Goal: Task Accomplishment & Management: Use online tool/utility

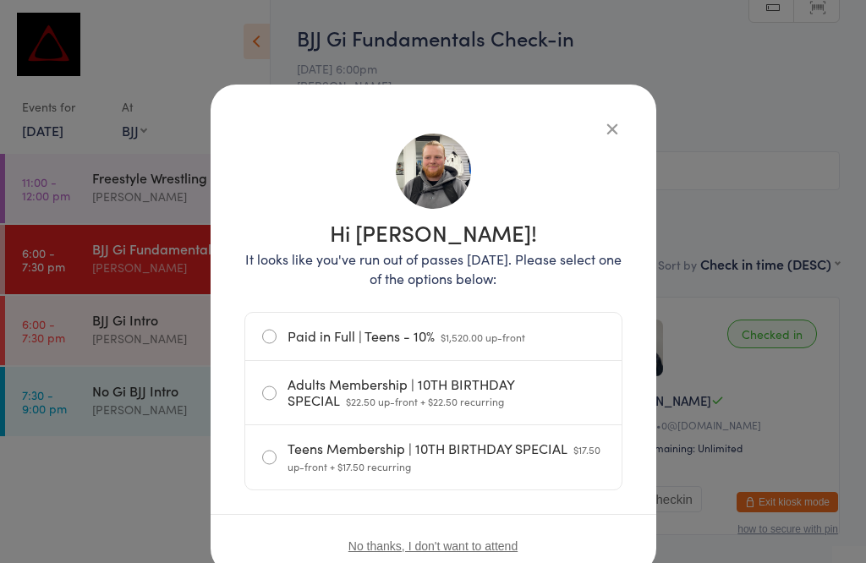
select select "1"
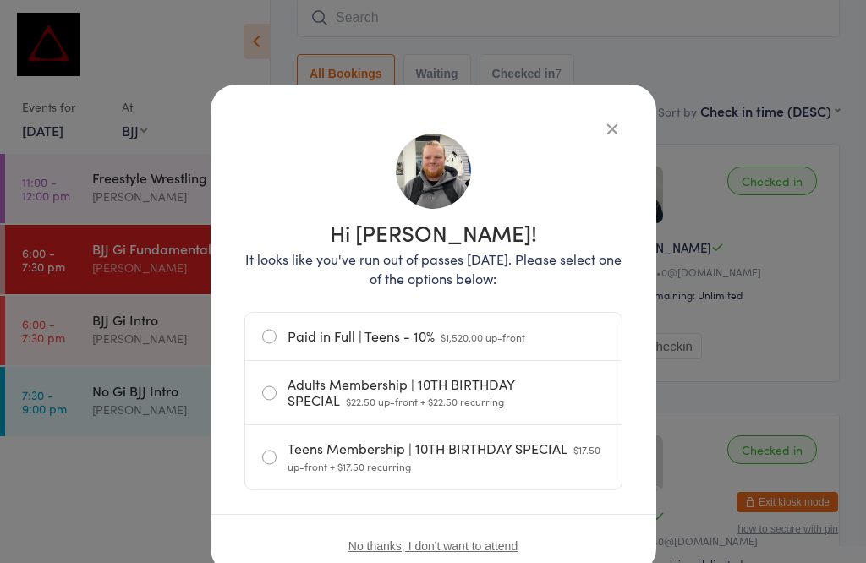
click at [528, 390] on label "Adults Membership | 10TH BIRTHDAY SPECIAL $22.50 up-front + $22.50 recurring" at bounding box center [433, 392] width 342 height 63
click at [0, 0] on input "Adults Membership | 10TH BIRTHDAY SPECIAL $22.50 up-front + $22.50 recurring" at bounding box center [0, 0] width 0 height 0
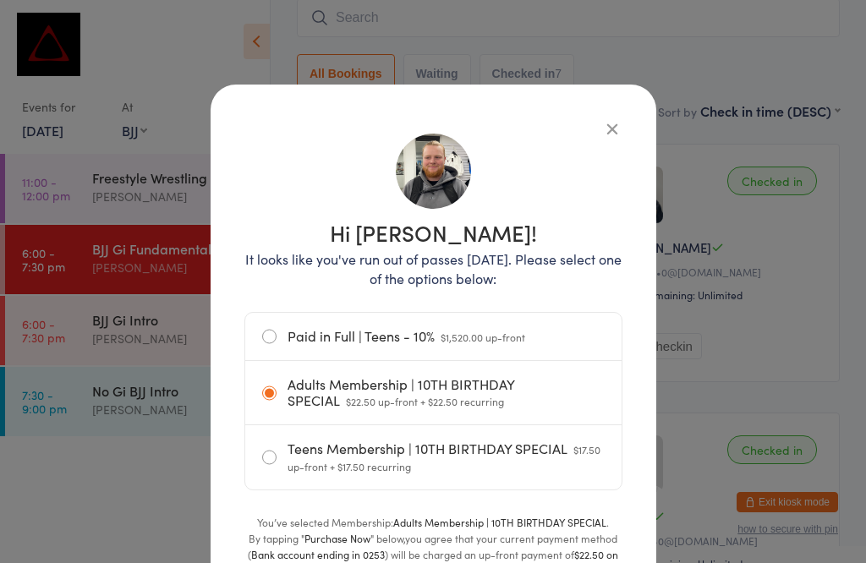
click at [613, 127] on button "button" at bounding box center [612, 128] width 20 height 20
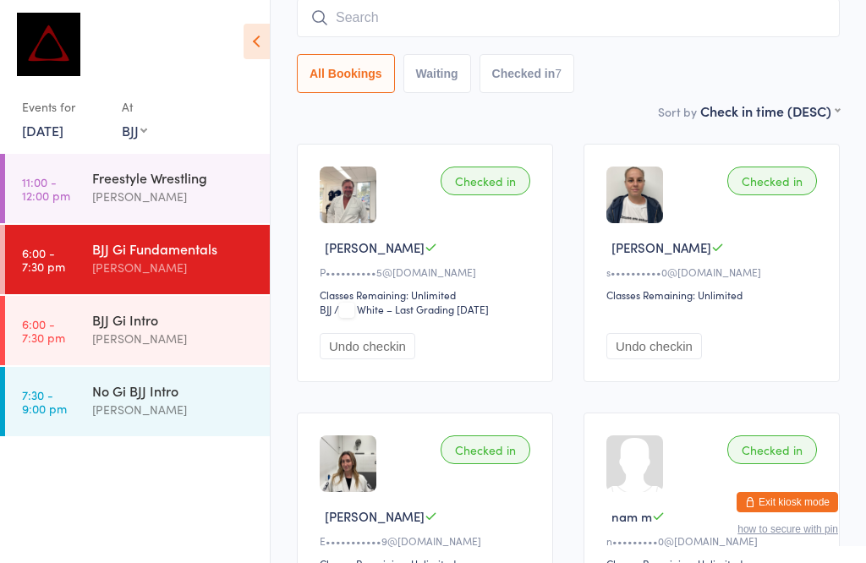
click at [571, 20] on input "search" at bounding box center [568, 17] width 543 height 39
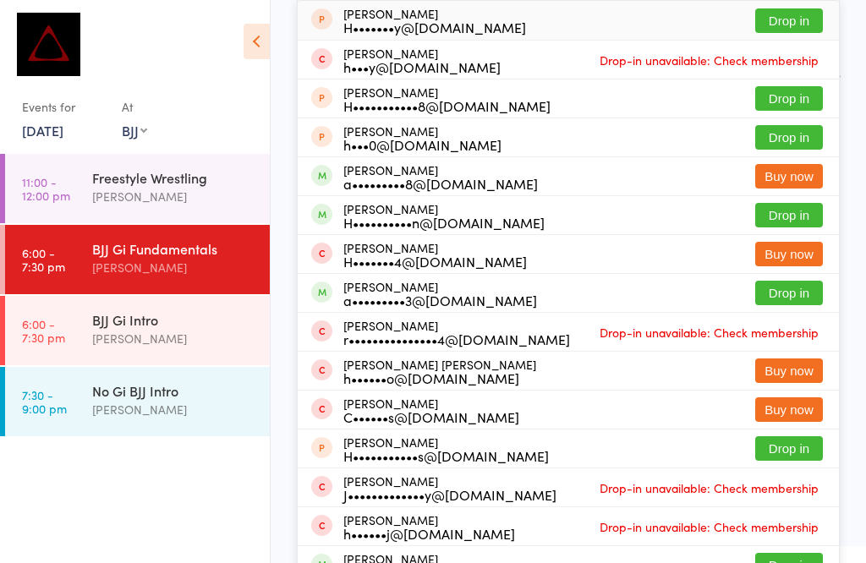
scroll to position [201, 0]
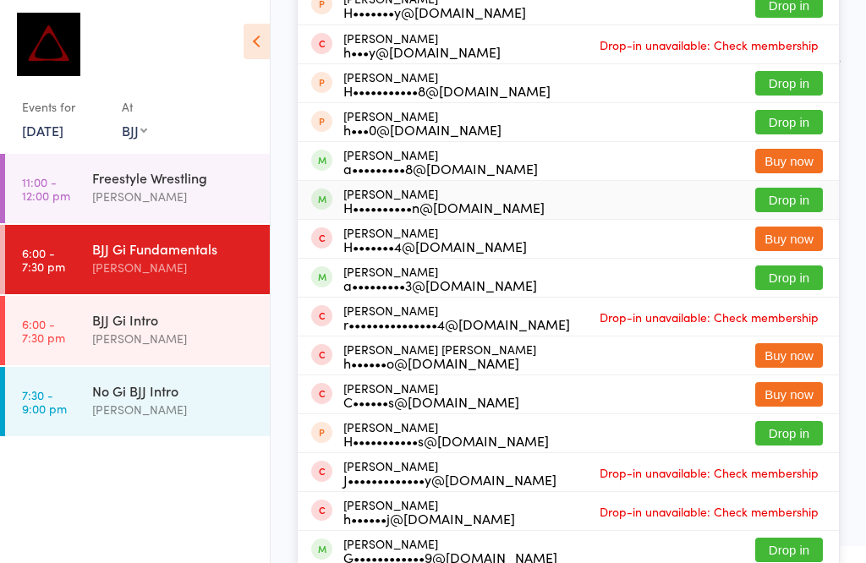
type input "[PERSON_NAME]"
click at [804, 199] on button "Drop in" at bounding box center [789, 200] width 68 height 25
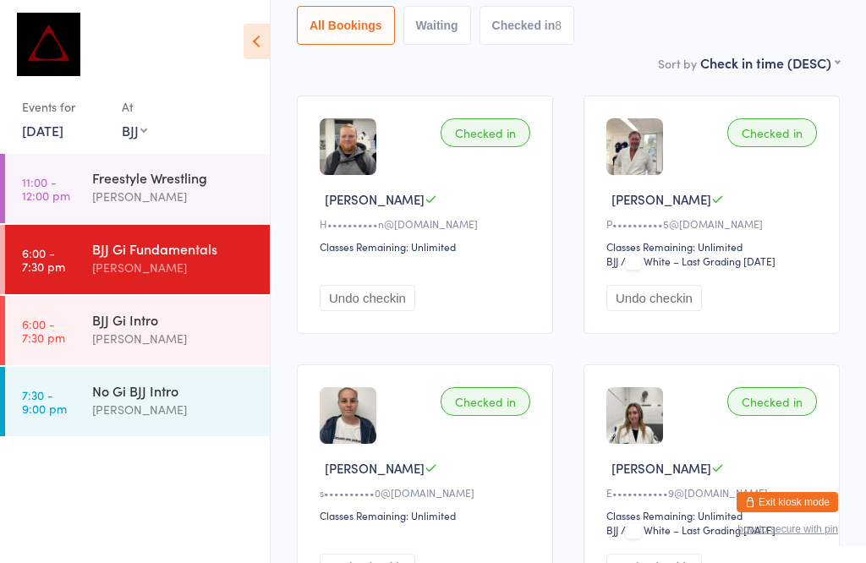
click at [124, 400] on div "No Gi BJJ Intro" at bounding box center [173, 390] width 163 height 19
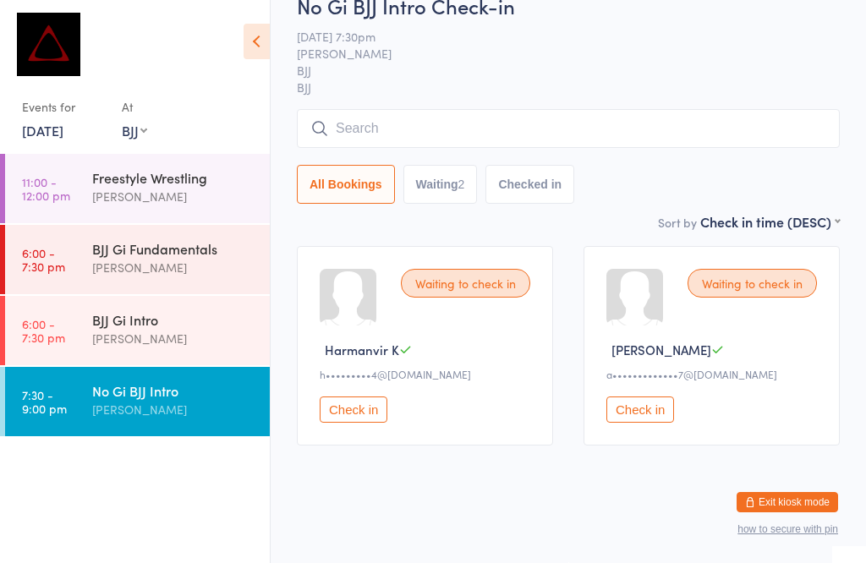
scroll to position [1, 0]
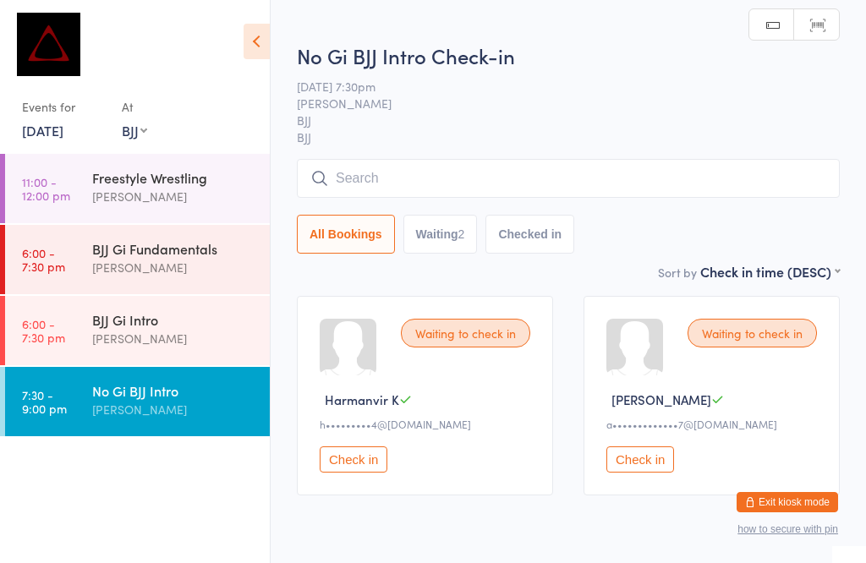
click at [435, 185] on input "search" at bounding box center [568, 178] width 543 height 39
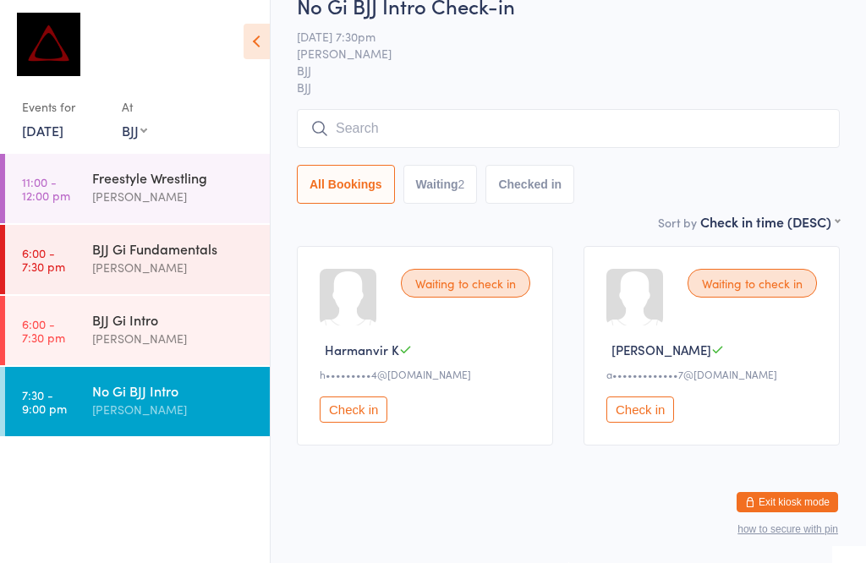
scroll to position [161, 0]
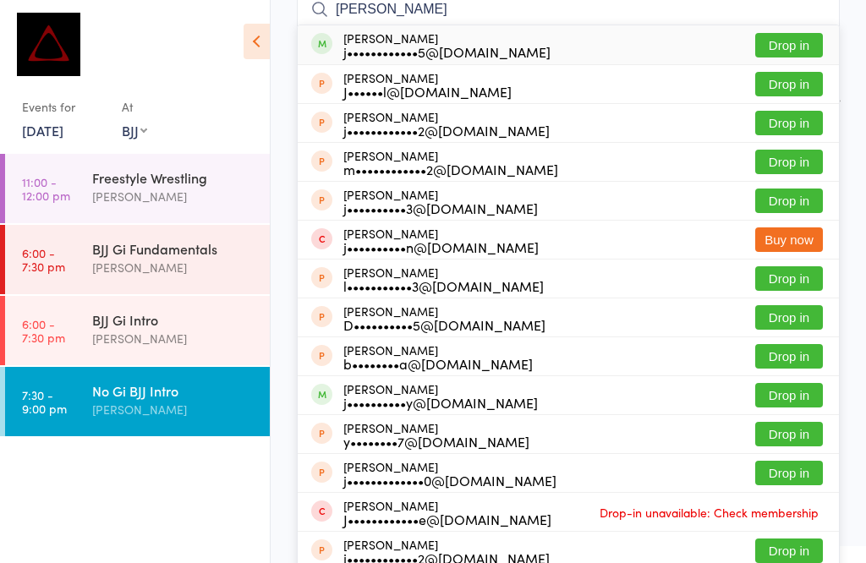
type input "[PERSON_NAME]"
click at [791, 39] on button "Drop in" at bounding box center [789, 45] width 68 height 25
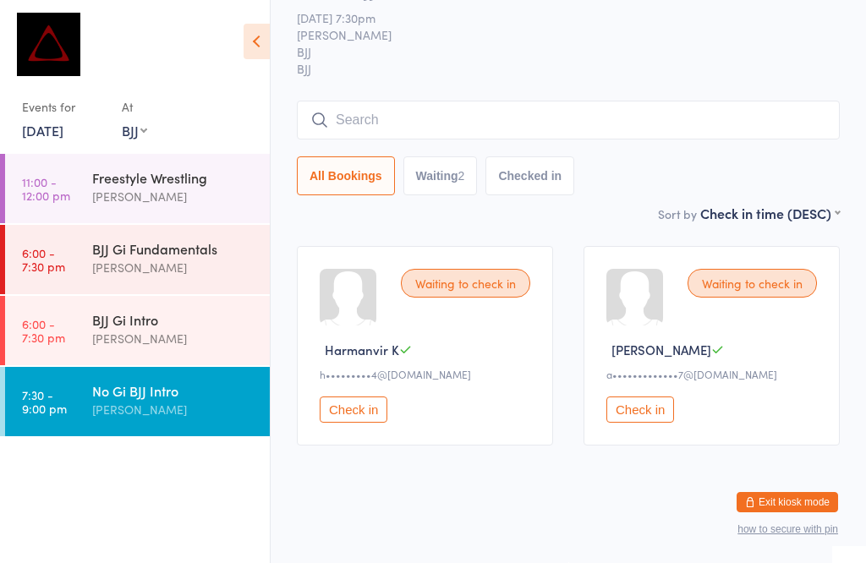
scroll to position [68, 0]
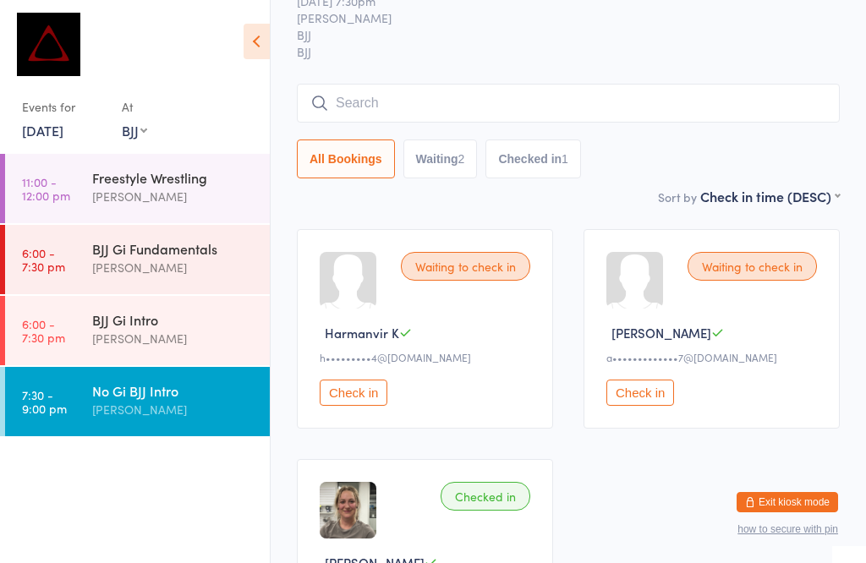
click at [539, 87] on input "search" at bounding box center [568, 103] width 543 height 39
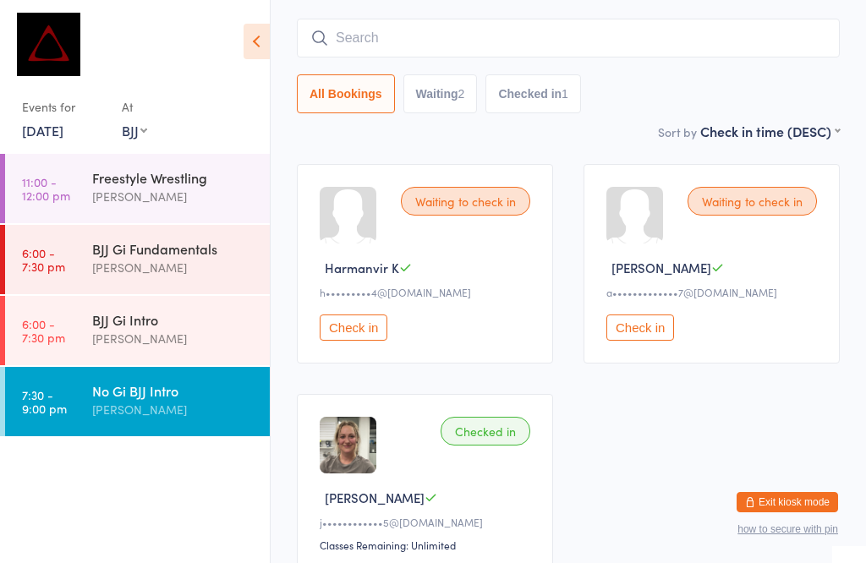
scroll to position [153, 0]
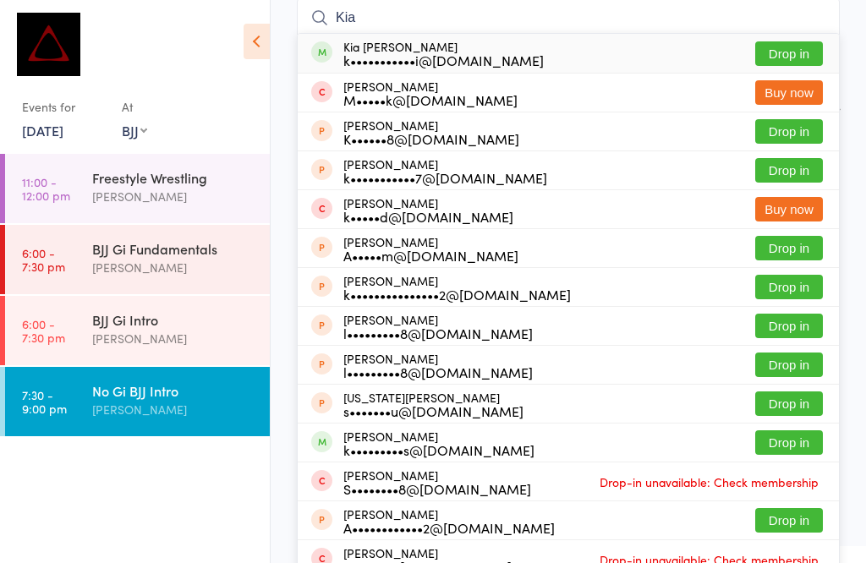
type input "Kia"
click at [799, 57] on button "Drop in" at bounding box center [789, 53] width 68 height 25
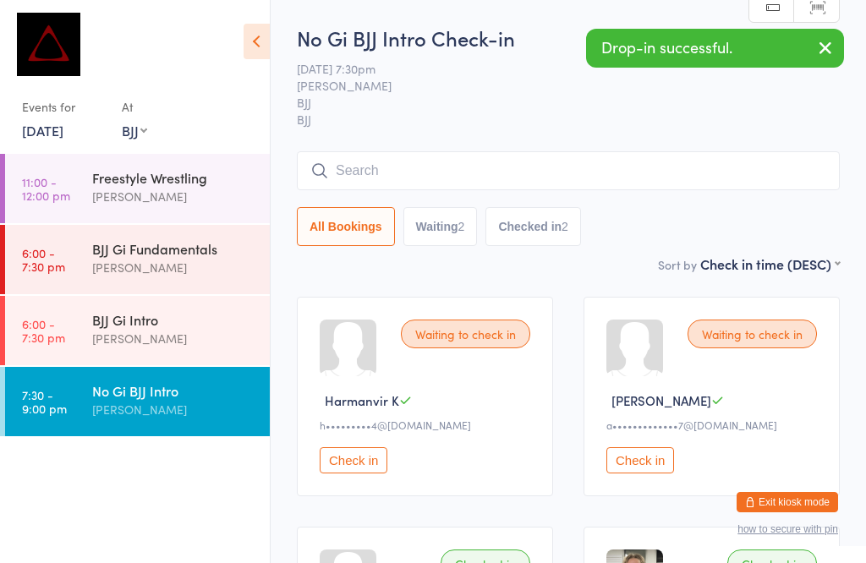
scroll to position [0, 0]
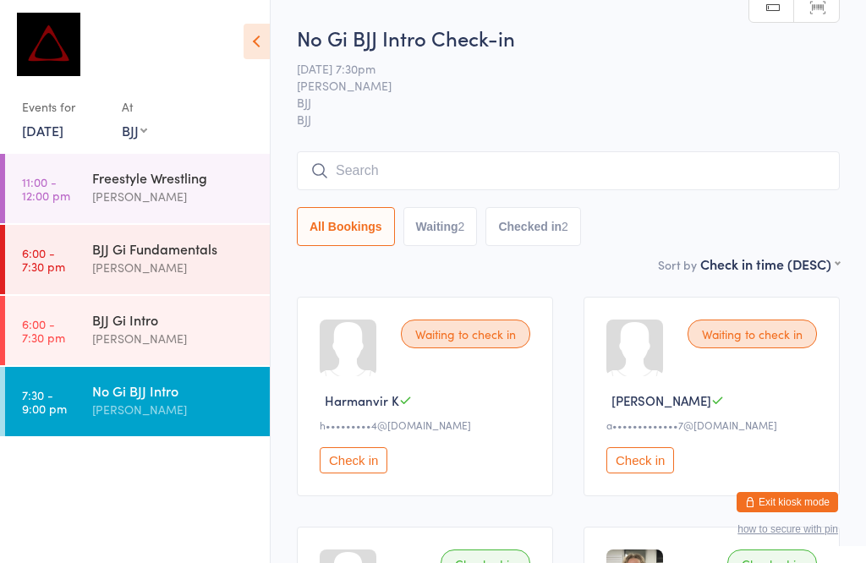
click at [148, 342] on div "[PERSON_NAME]" at bounding box center [173, 338] width 163 height 19
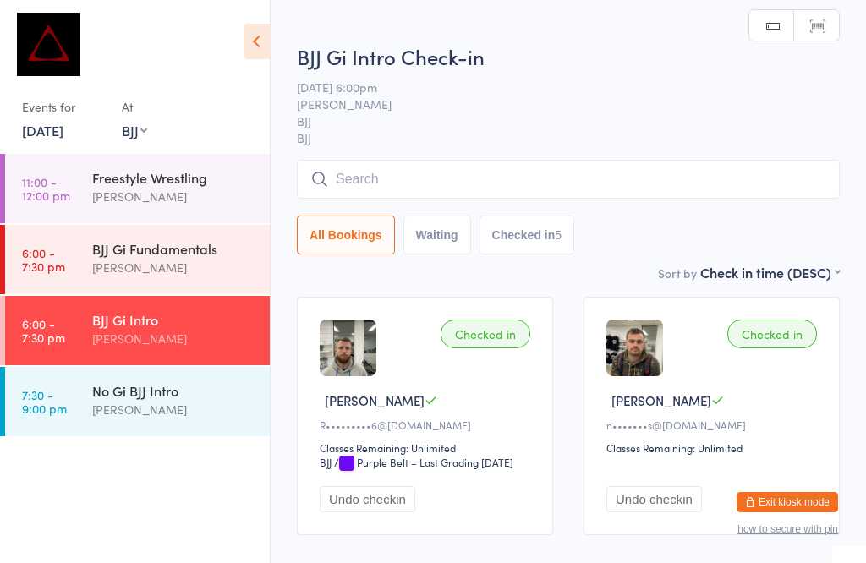
click at [205, 320] on div "BJJ Gi Intro" at bounding box center [173, 319] width 163 height 19
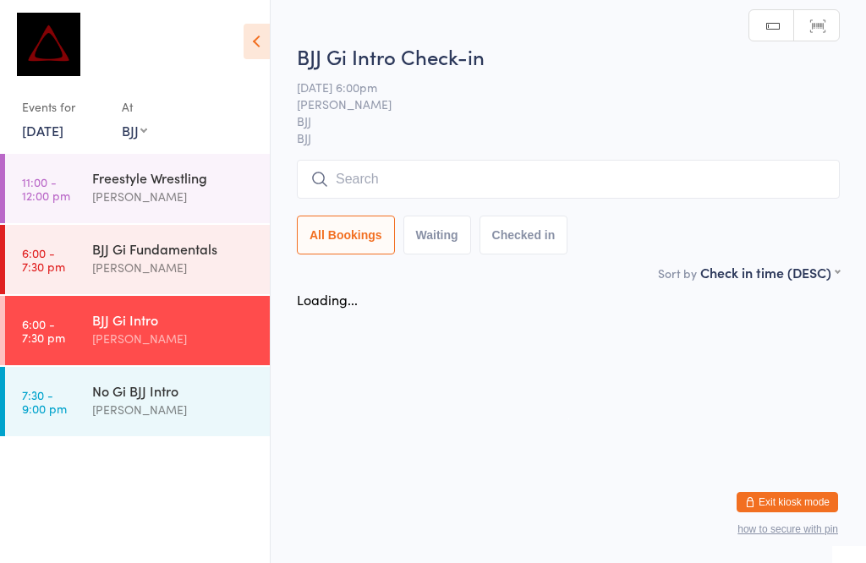
click at [406, 175] on input "search" at bounding box center [568, 179] width 543 height 39
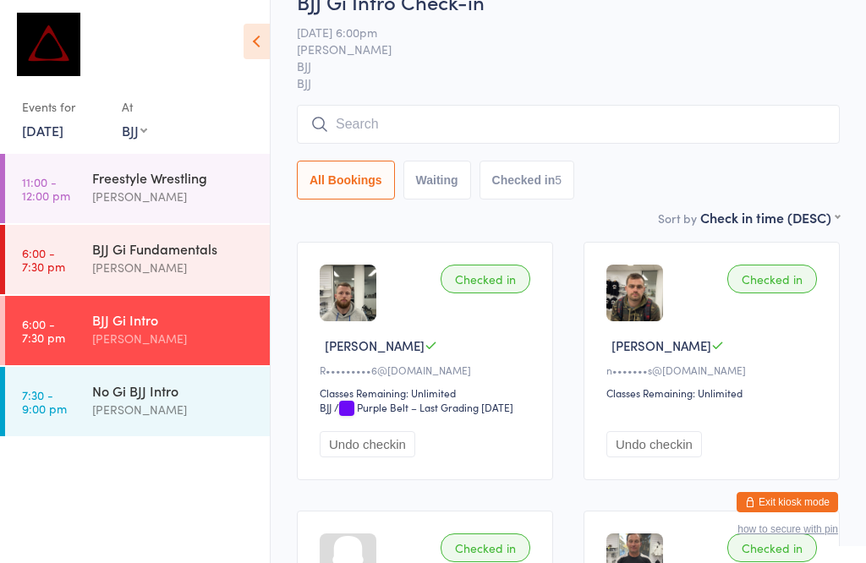
scroll to position [161, 0]
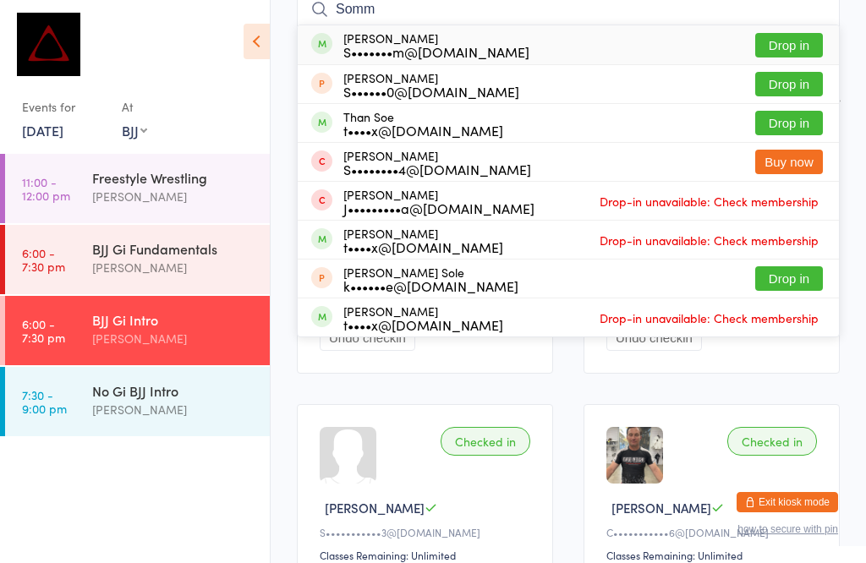
type input "Somm"
click at [801, 46] on button "Drop in" at bounding box center [789, 45] width 68 height 25
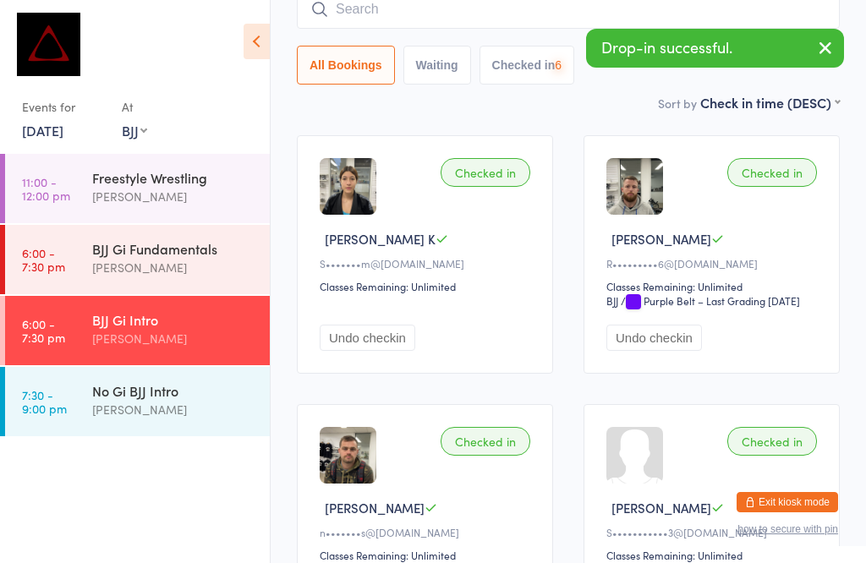
click at [159, 400] on div "No Gi BJJ Intro" at bounding box center [173, 390] width 163 height 19
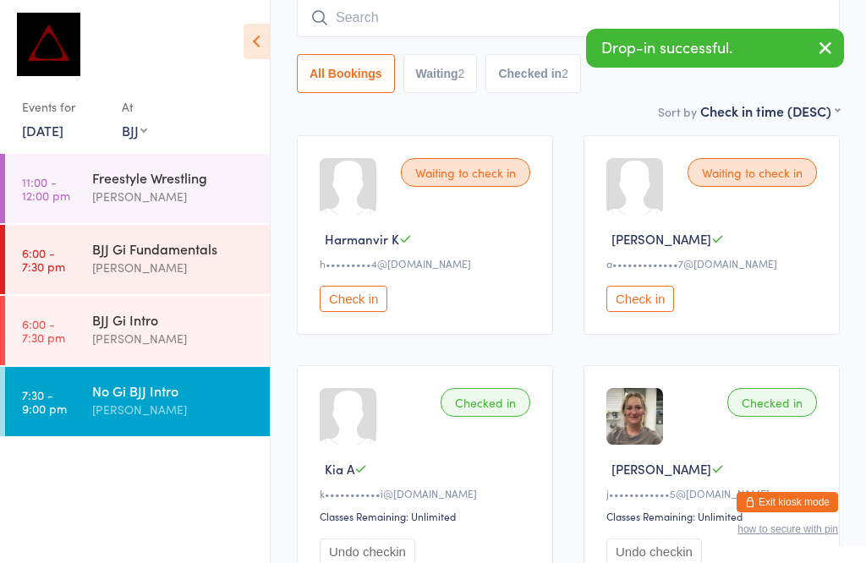
click at [507, 1] on input "search" at bounding box center [568, 17] width 543 height 39
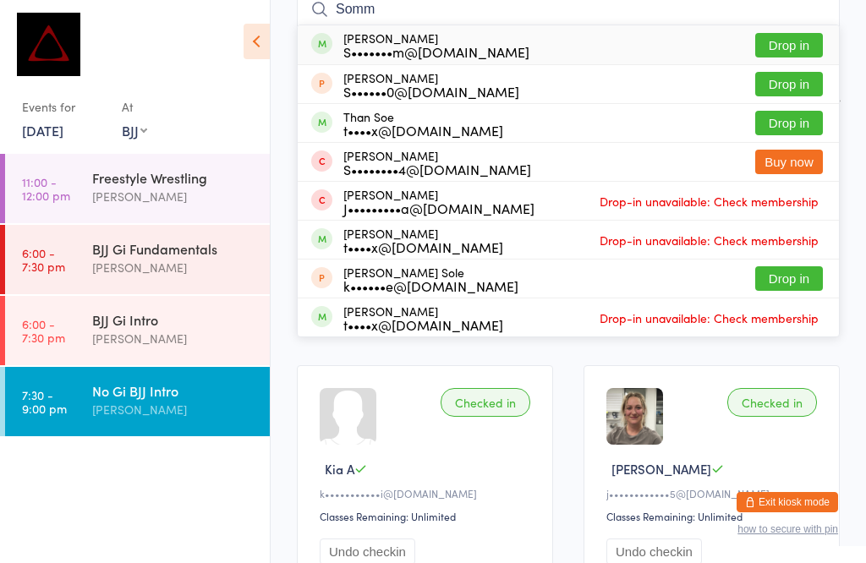
type input "Somm"
click at [793, 40] on button "Drop in" at bounding box center [789, 45] width 68 height 25
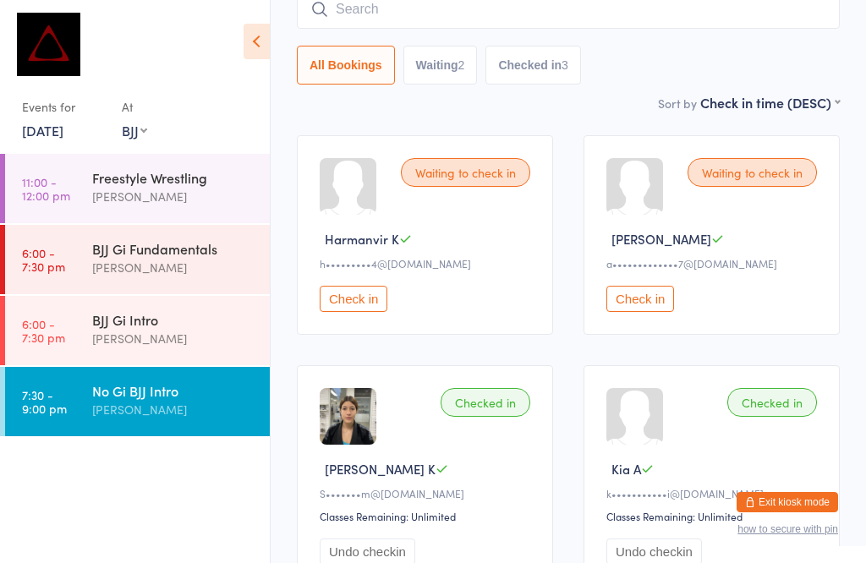
click at [479, 4] on input "search" at bounding box center [568, 9] width 543 height 39
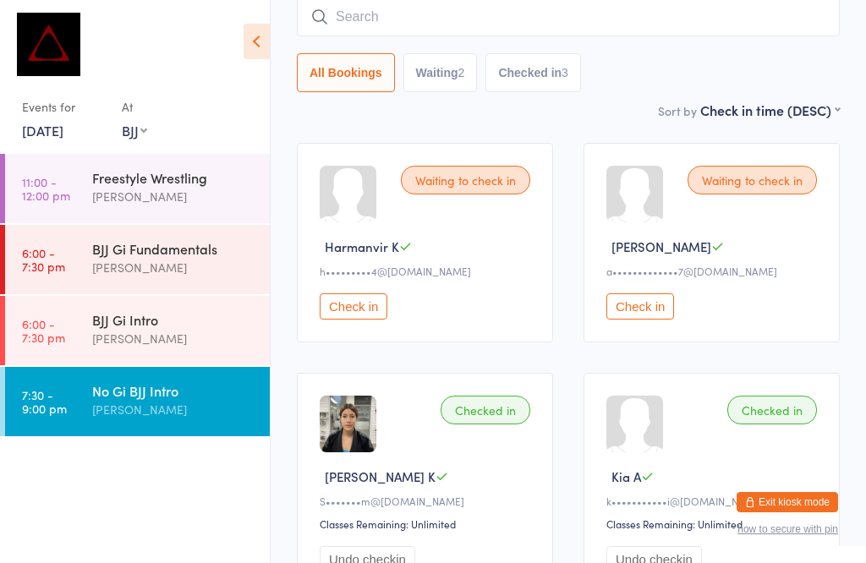
scroll to position [153, 0]
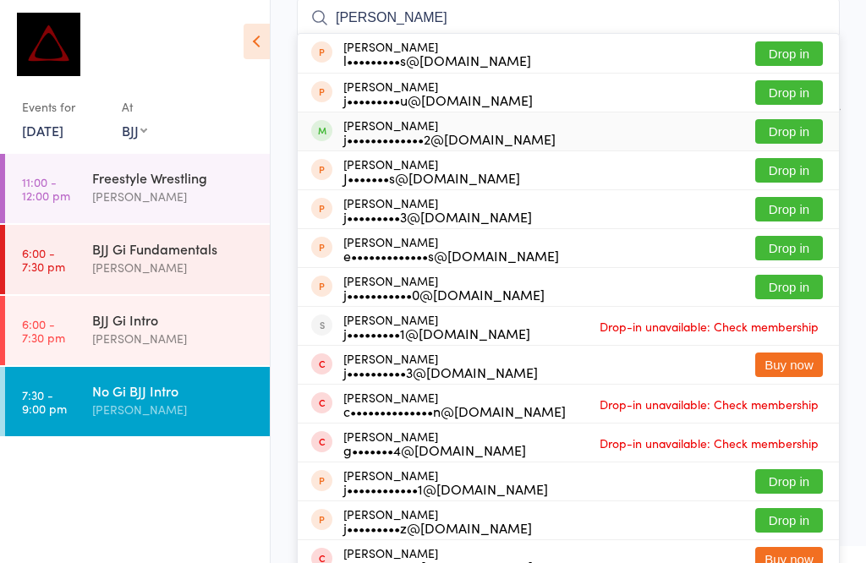
type input "[PERSON_NAME]"
click at [785, 131] on button "Drop in" at bounding box center [789, 131] width 68 height 25
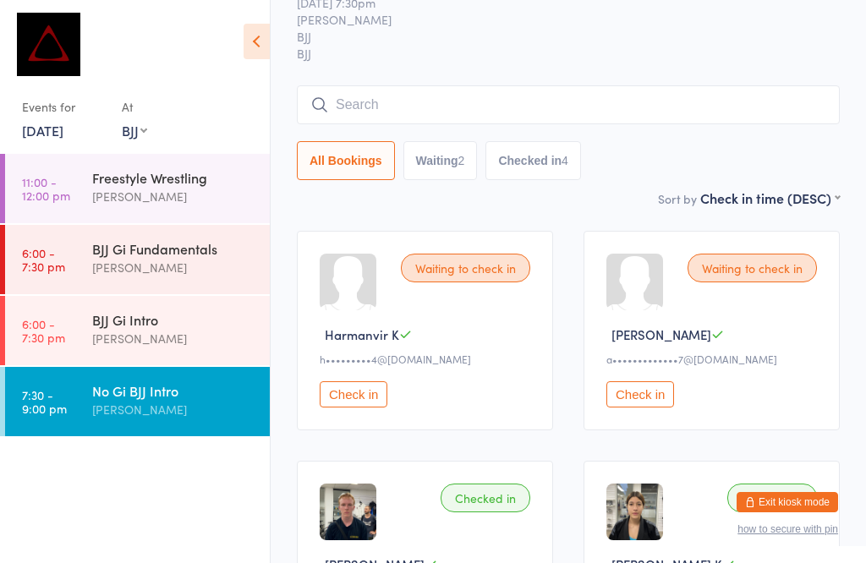
scroll to position [55, 0]
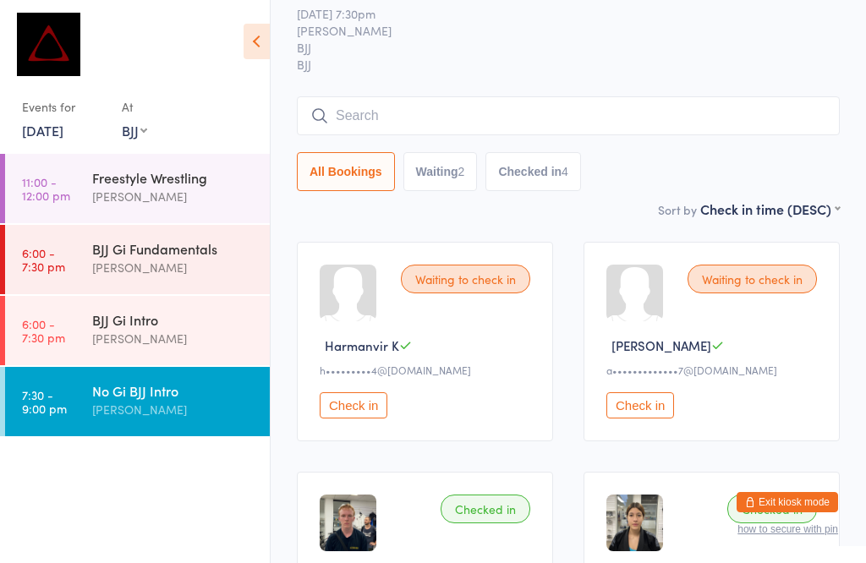
click at [452, 112] on input "search" at bounding box center [568, 115] width 543 height 39
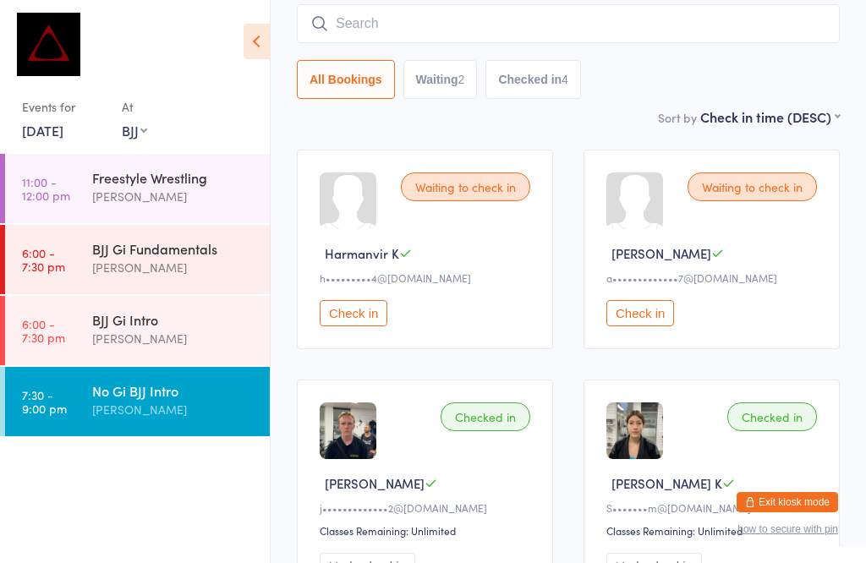
scroll to position [153, 0]
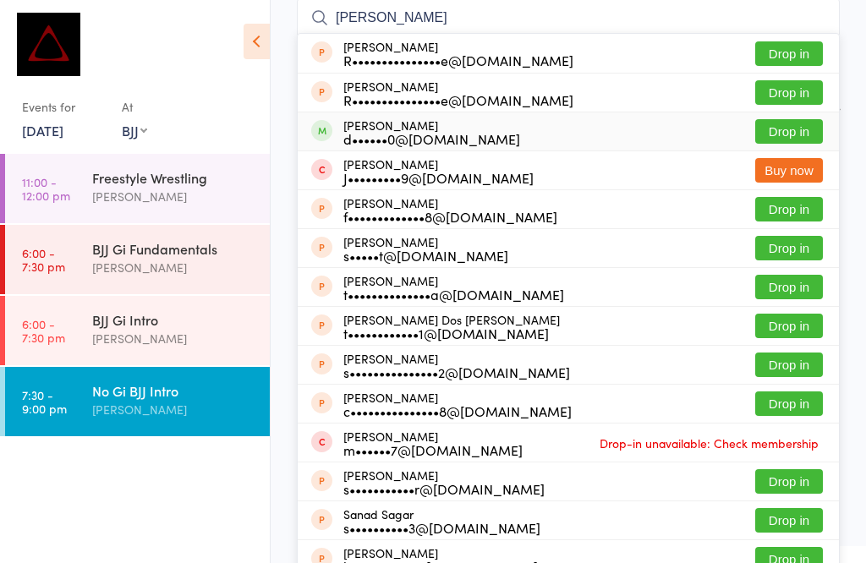
type input "[PERSON_NAME]"
click at [805, 125] on button "Drop in" at bounding box center [789, 131] width 68 height 25
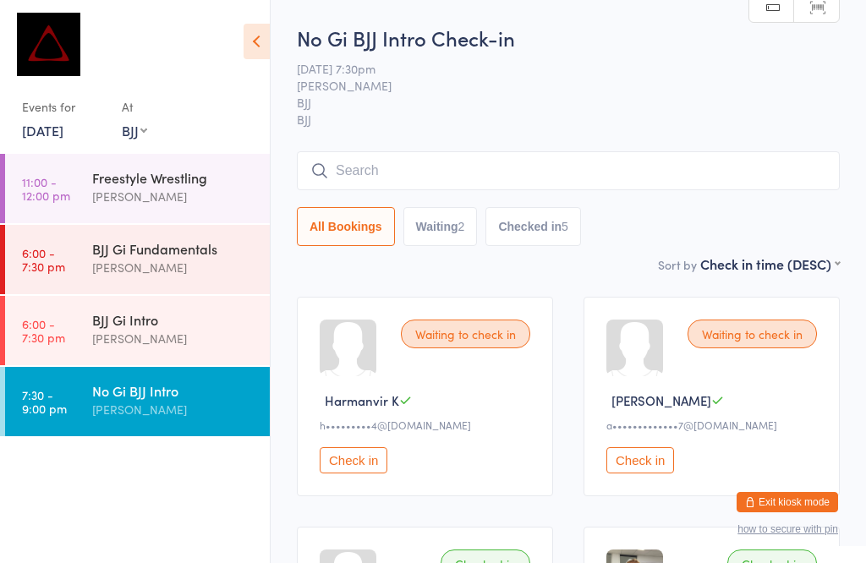
scroll to position [0, 0]
click at [252, 37] on icon at bounding box center [256, 42] width 26 height 36
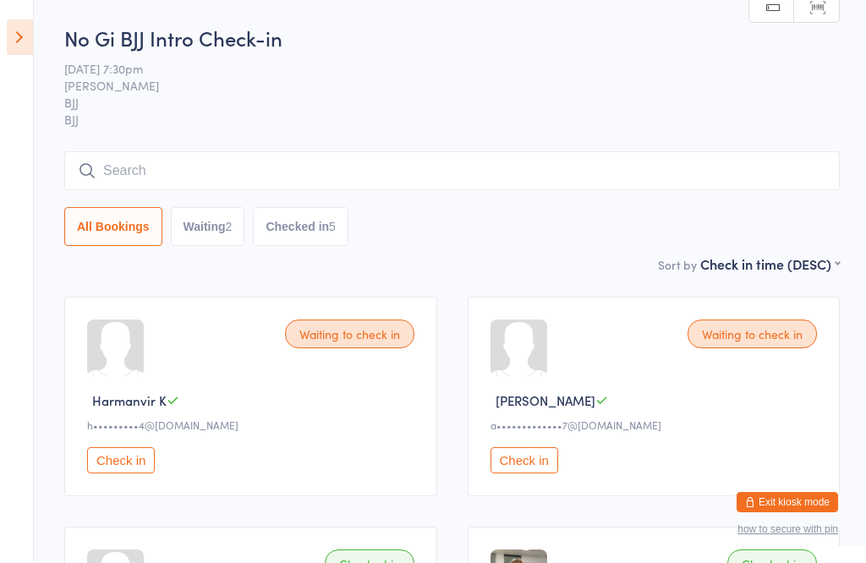
click at [19, 35] on icon at bounding box center [20, 37] width 26 height 36
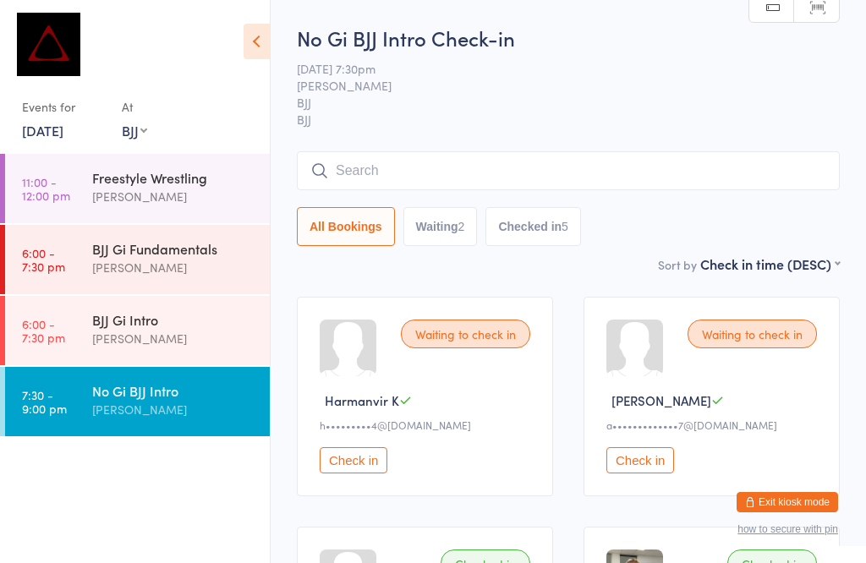
click at [139, 126] on select "Any location MUAY THAI BJJ KIDS BJJ KIDS MUAY THAI" at bounding box center [134, 130] width 25 height 19
select select "0"
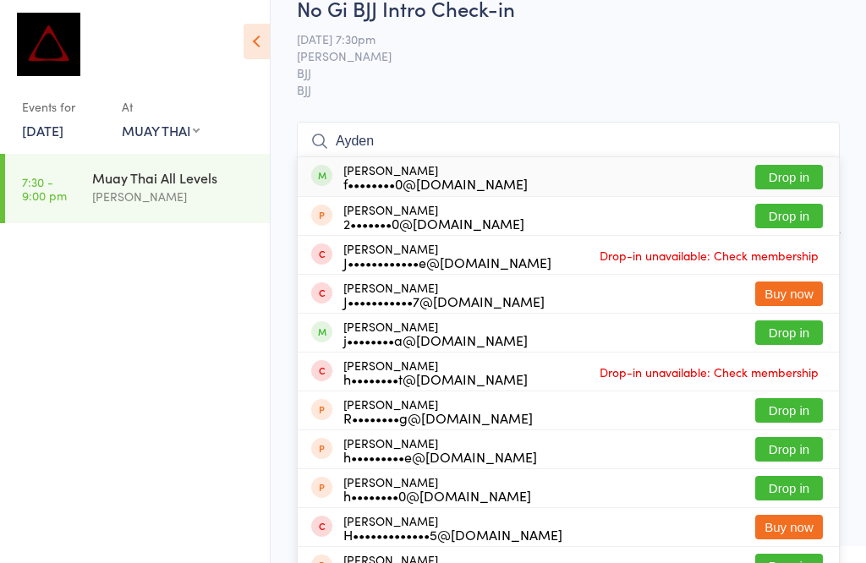
scroll to position [42, 0]
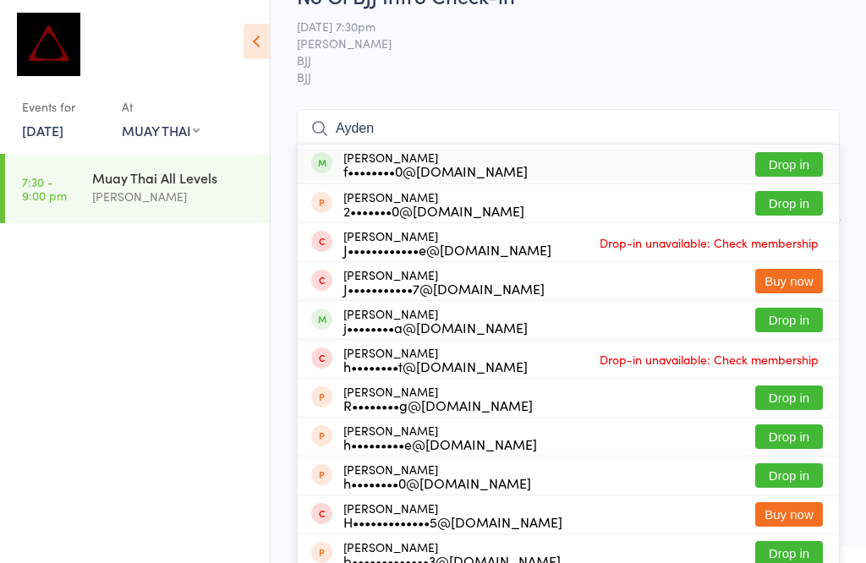
type input "Ayden"
click at [791, 154] on button "Drop in" at bounding box center [789, 164] width 68 height 25
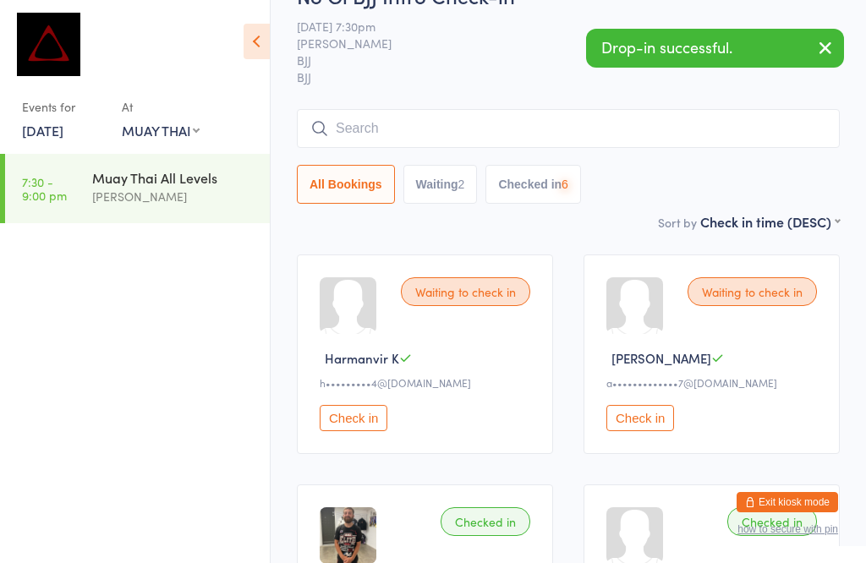
click at [371, 132] on input "search" at bounding box center [568, 128] width 543 height 39
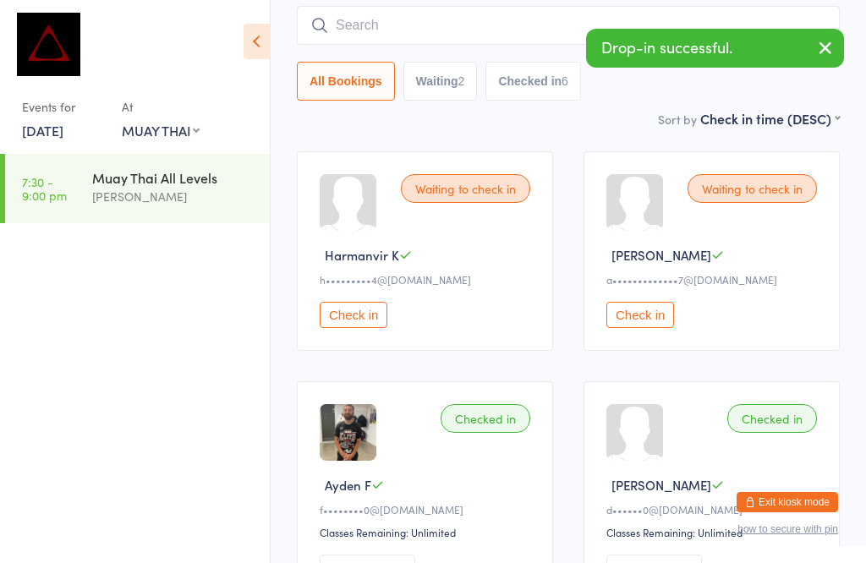
scroll to position [153, 0]
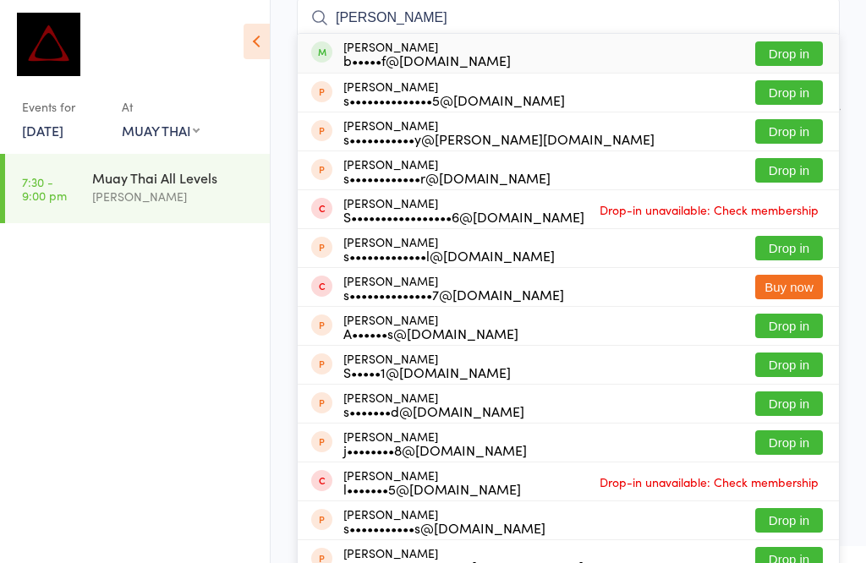
type input "[PERSON_NAME]"
click at [781, 44] on button "Drop in" at bounding box center [789, 53] width 68 height 25
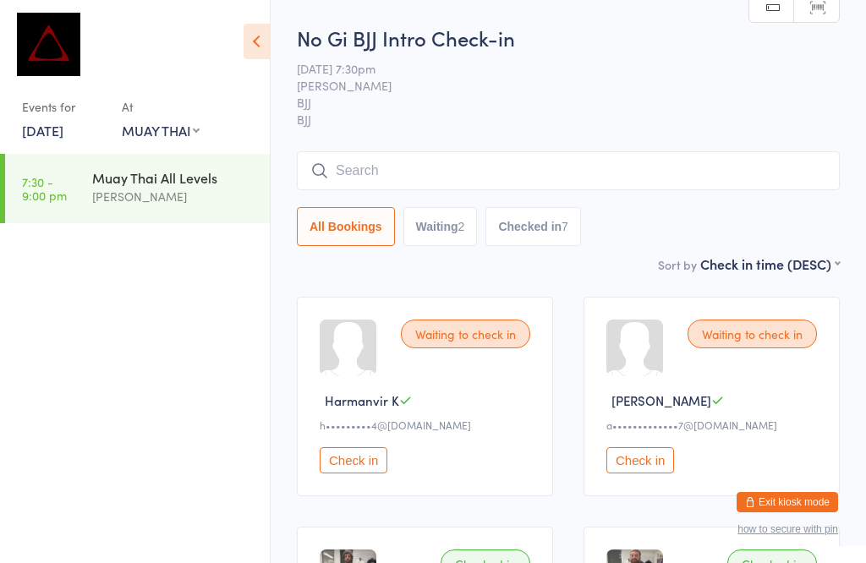
scroll to position [0, 0]
click at [187, 123] on select "Any location MUAY THAI BJJ KIDS BJJ KIDS MUAY THAI" at bounding box center [161, 130] width 78 height 19
select select "1"
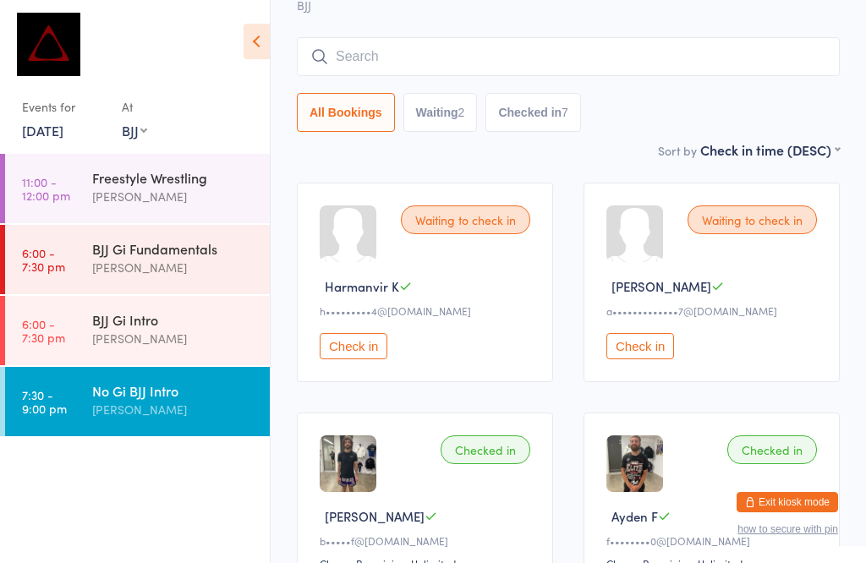
scroll to position [113, 0]
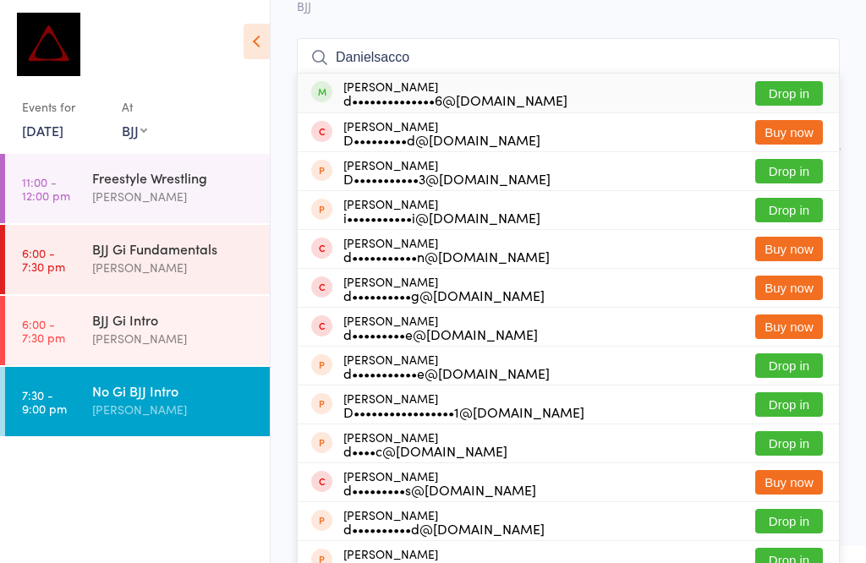
type input "Danielsacco"
click at [798, 91] on button "Drop in" at bounding box center [789, 93] width 68 height 25
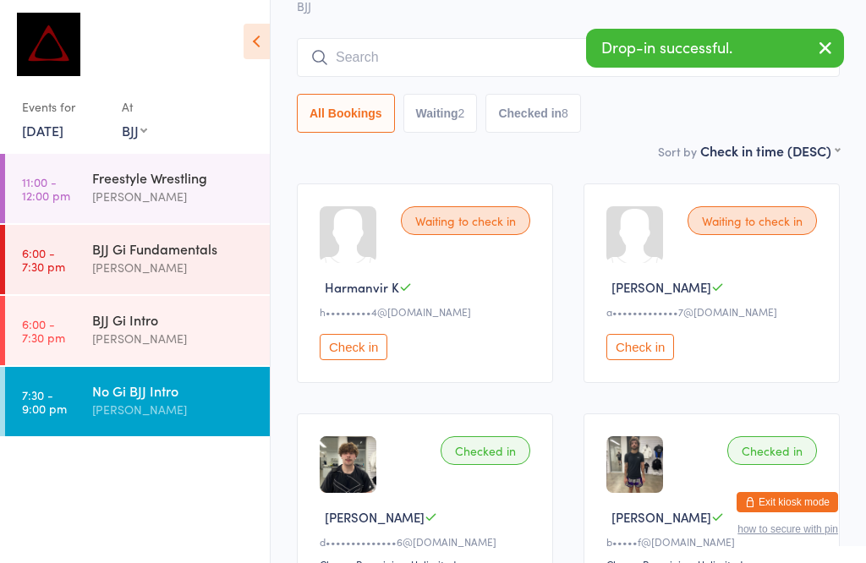
click at [345, 490] on img at bounding box center [348, 464] width 57 height 57
click at [375, 477] on img at bounding box center [348, 464] width 57 height 57
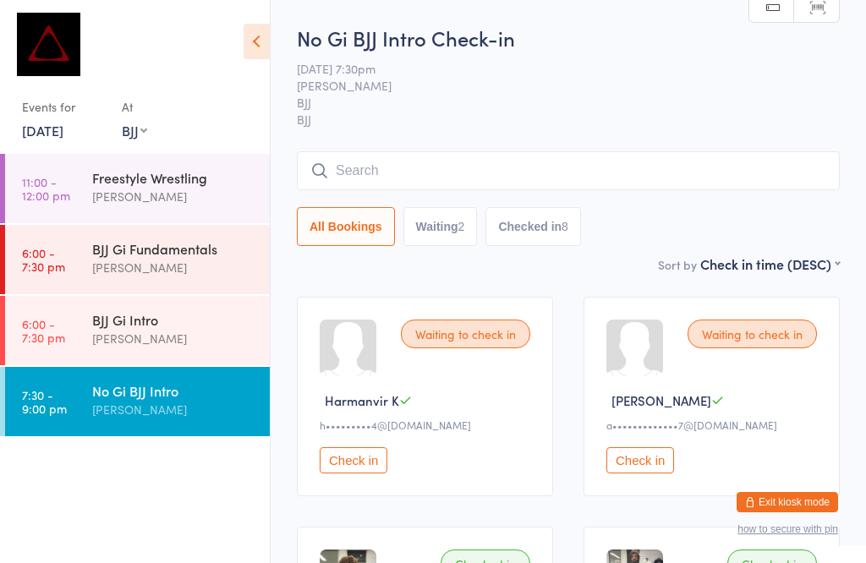
scroll to position [0, 0]
click at [544, 155] on input "search" at bounding box center [568, 170] width 543 height 39
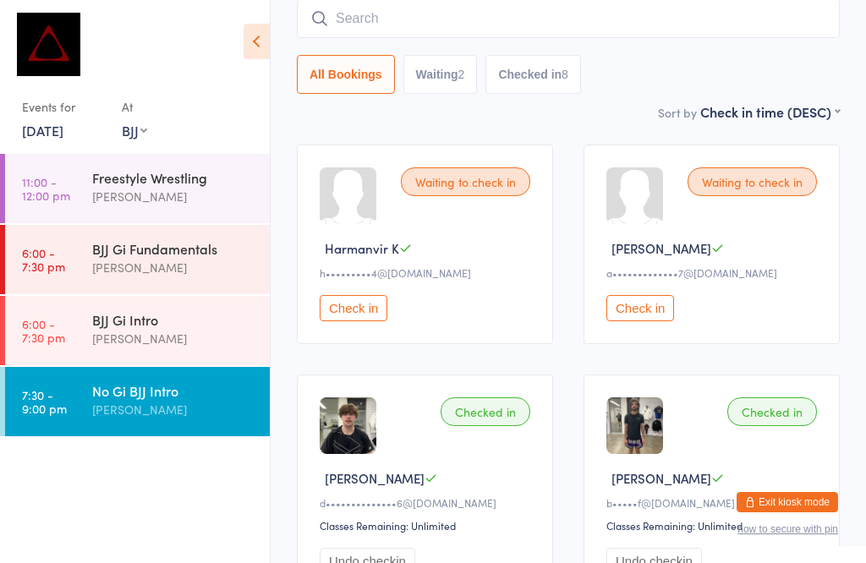
scroll to position [153, 0]
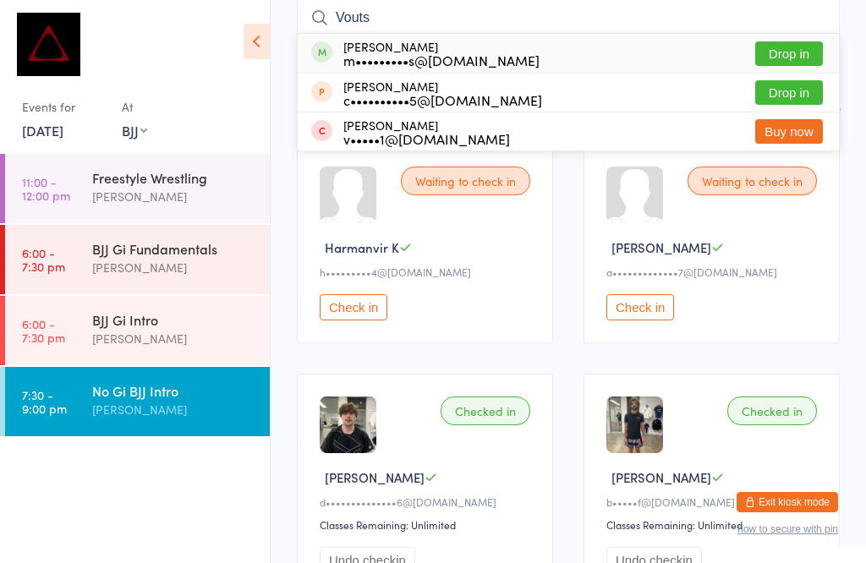
type input "Vouts"
click at [795, 50] on button "Drop in" at bounding box center [789, 53] width 68 height 25
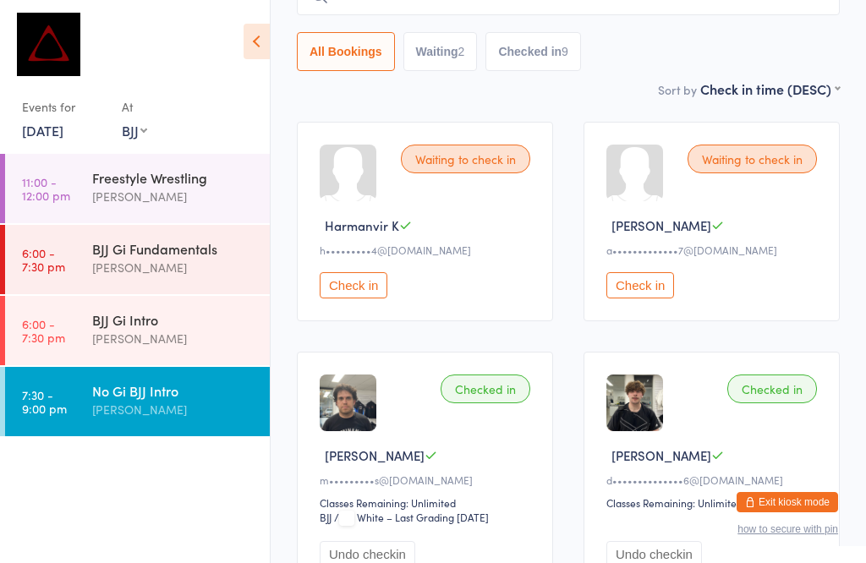
scroll to position [177, 0]
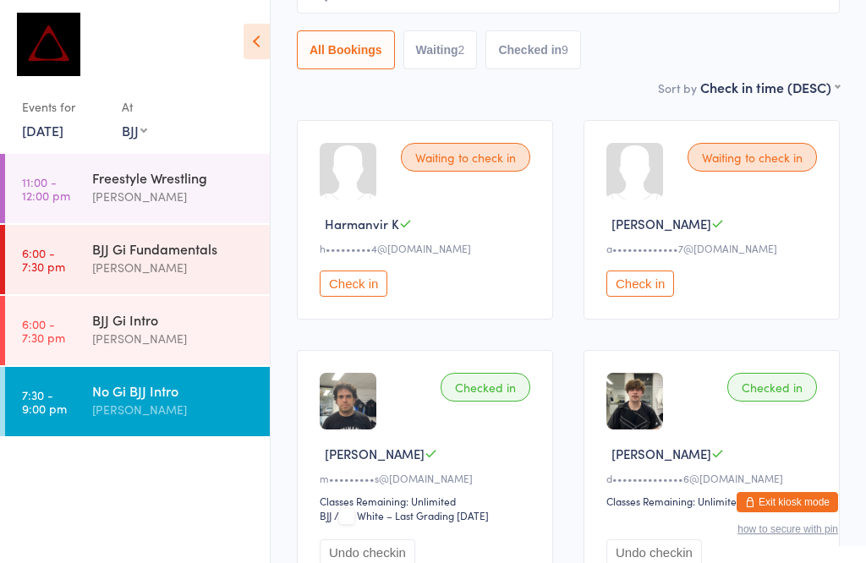
click at [168, 310] on div "BJJ Gi Intro" at bounding box center [173, 319] width 163 height 19
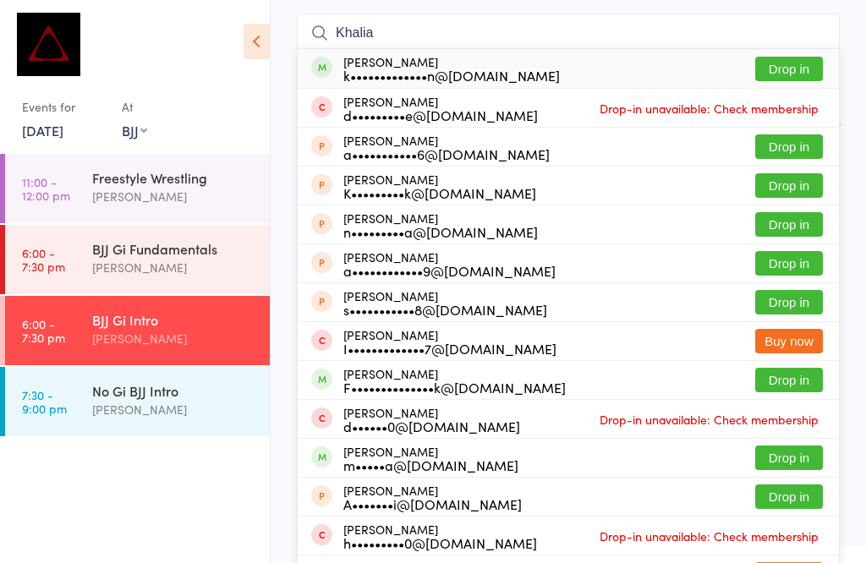
scroll to position [171, 0]
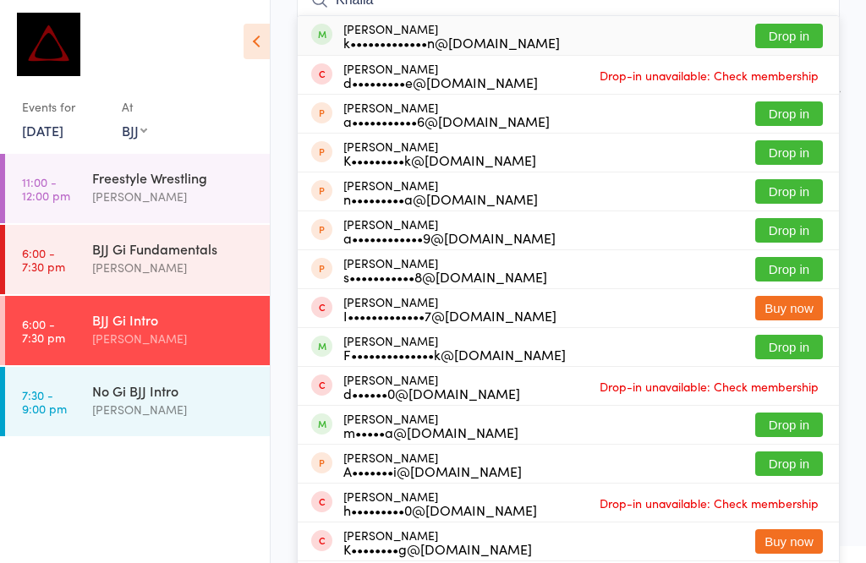
type input "Khalia"
click at [800, 27] on button "Drop in" at bounding box center [789, 36] width 68 height 25
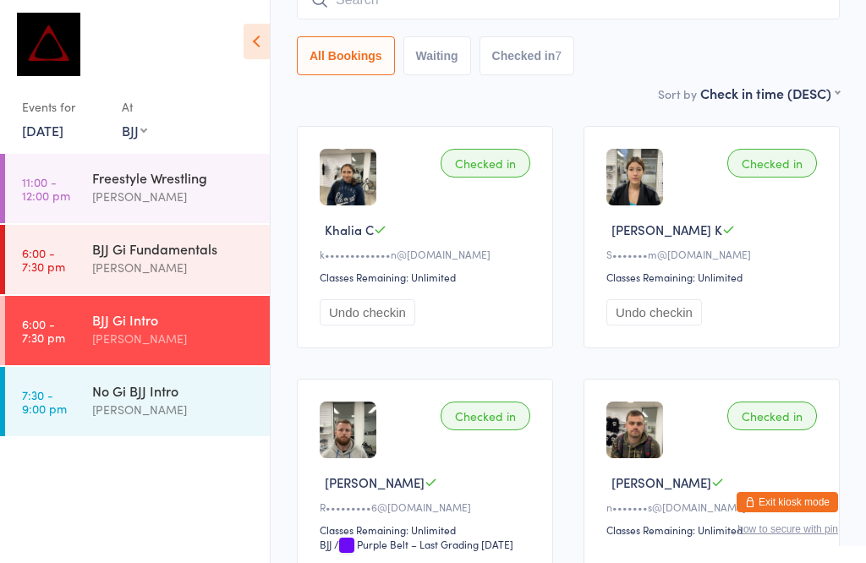
click at [141, 225] on div "BJJ Gi Fundamentals [PERSON_NAME]" at bounding box center [181, 258] width 178 height 67
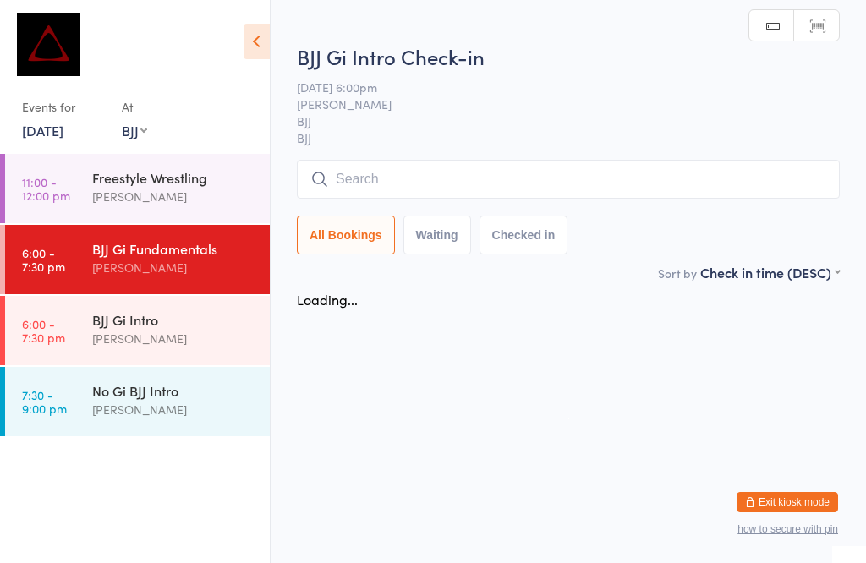
scroll to position [1, 0]
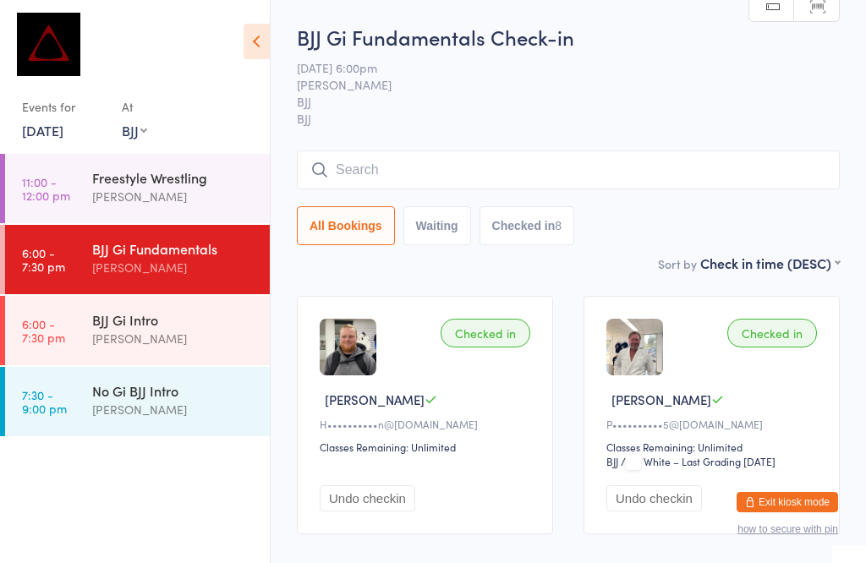
click at [449, 167] on input "search" at bounding box center [568, 169] width 543 height 39
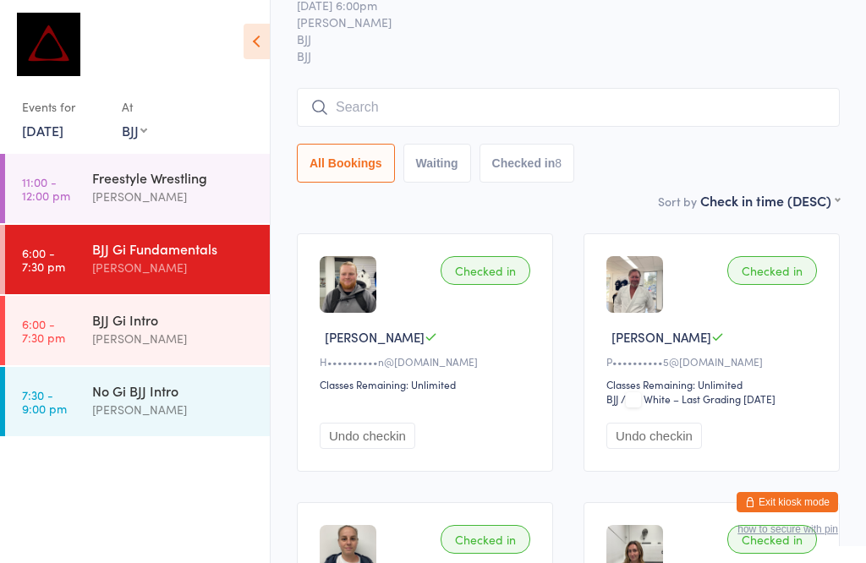
scroll to position [153, 0]
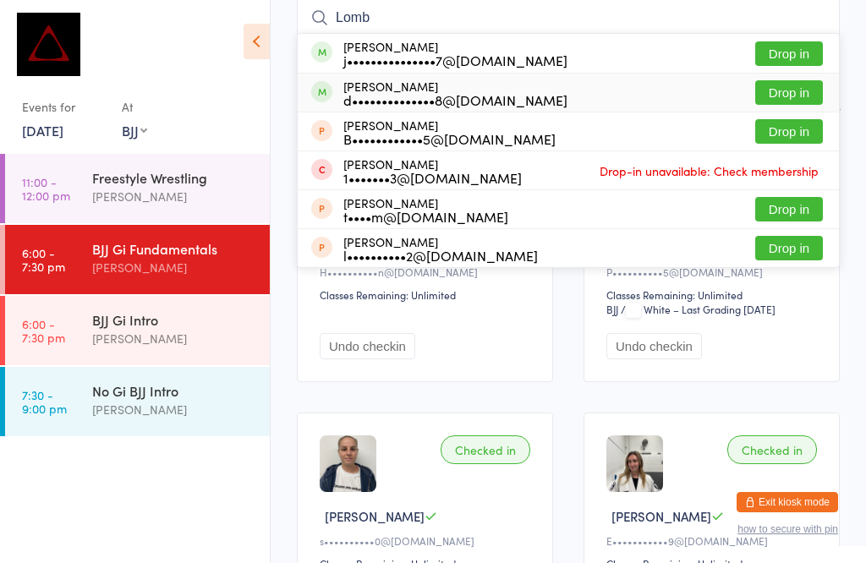
type input "Lomb"
click at [801, 92] on button "Drop in" at bounding box center [789, 92] width 68 height 25
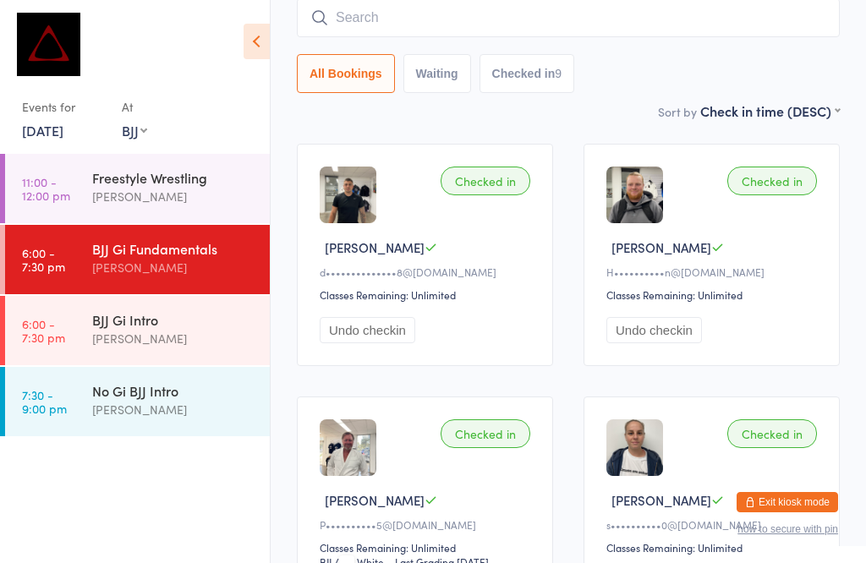
click at [214, 397] on div "No Gi BJJ Intro" at bounding box center [173, 390] width 163 height 19
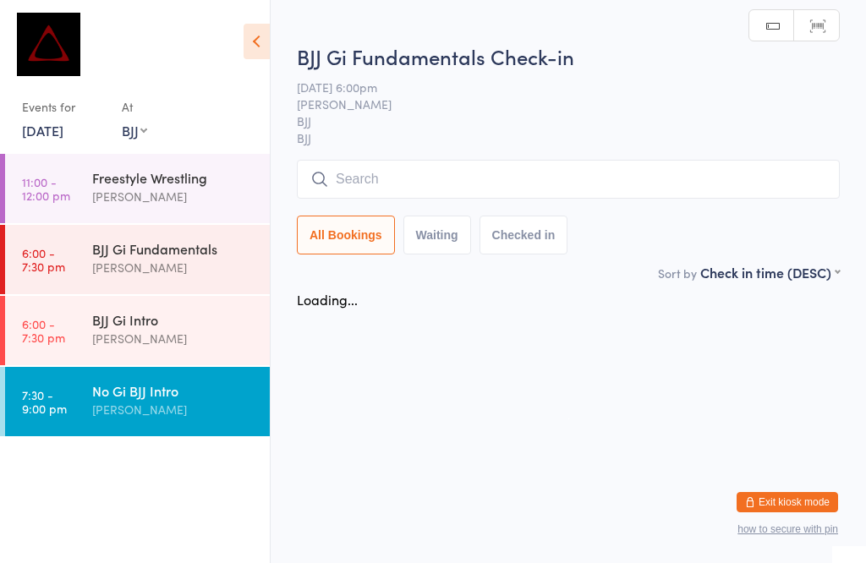
scroll to position [1, 0]
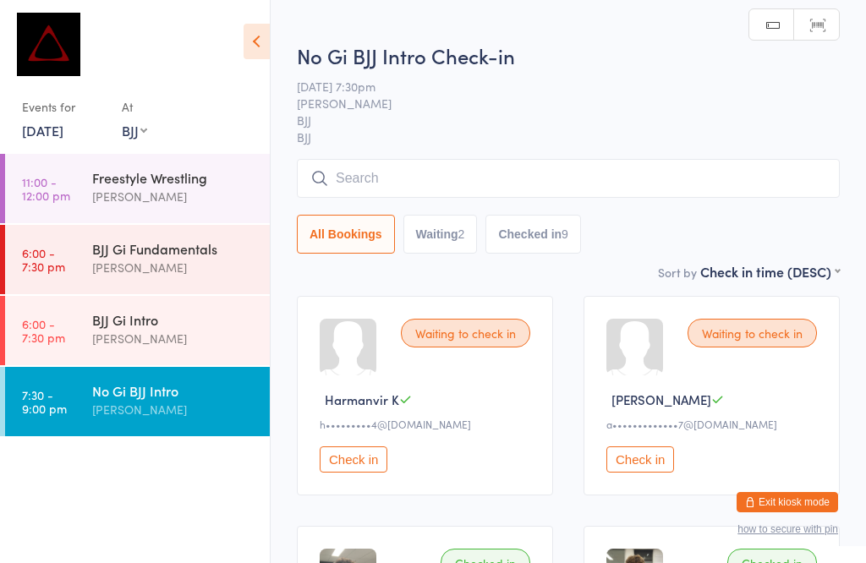
click at [544, 171] on input "search" at bounding box center [568, 178] width 543 height 39
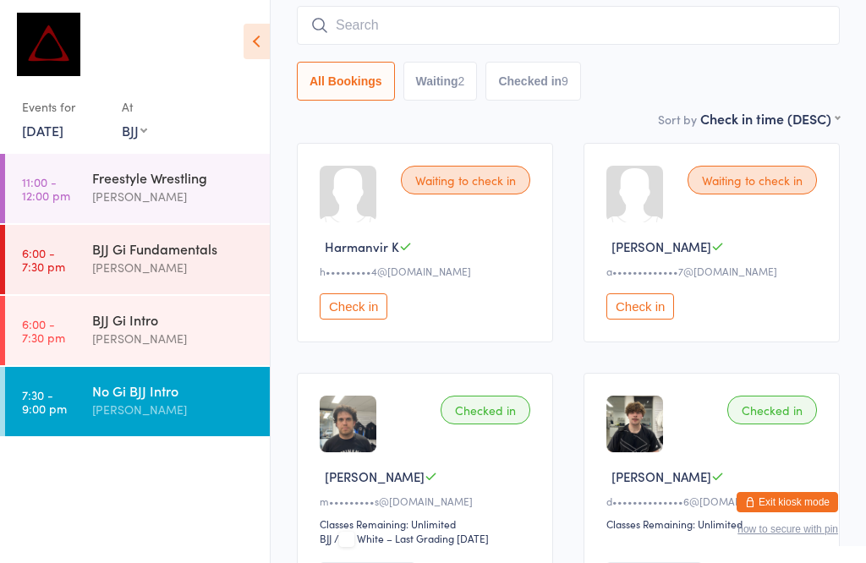
scroll to position [161, 0]
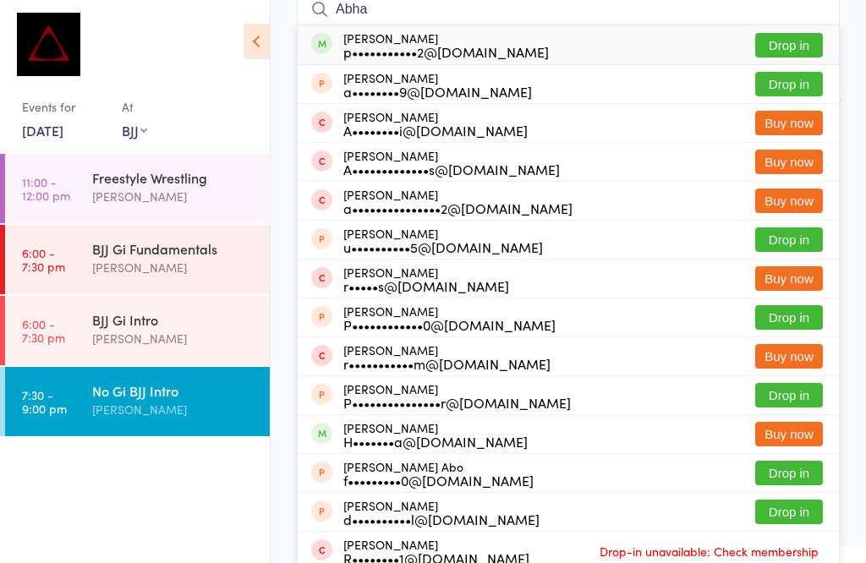
type input "Abha"
click at [784, 41] on button "Drop in" at bounding box center [789, 45] width 68 height 25
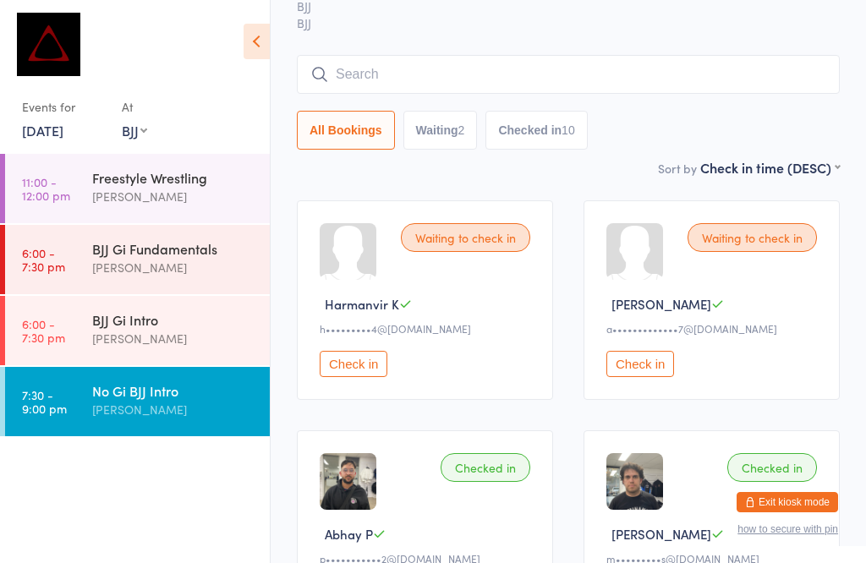
scroll to position [92, 0]
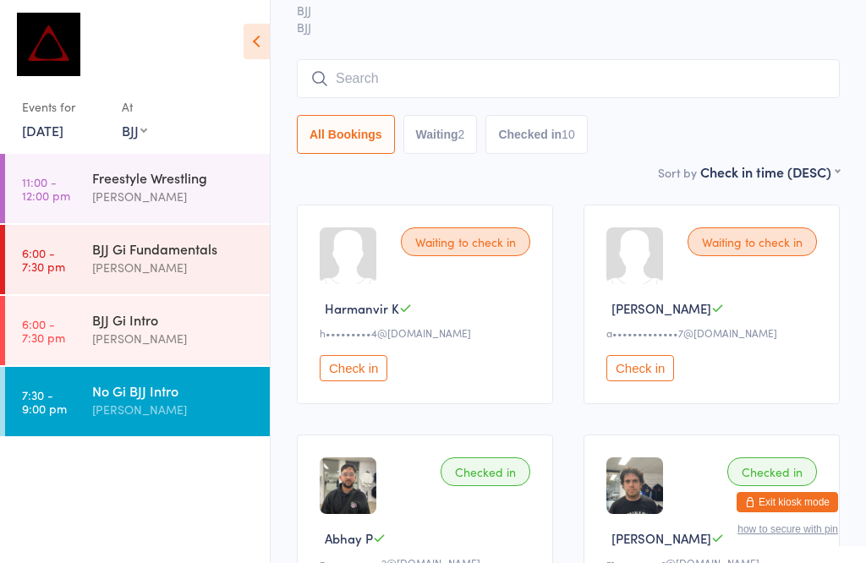
click at [664, 69] on input "search" at bounding box center [568, 78] width 543 height 39
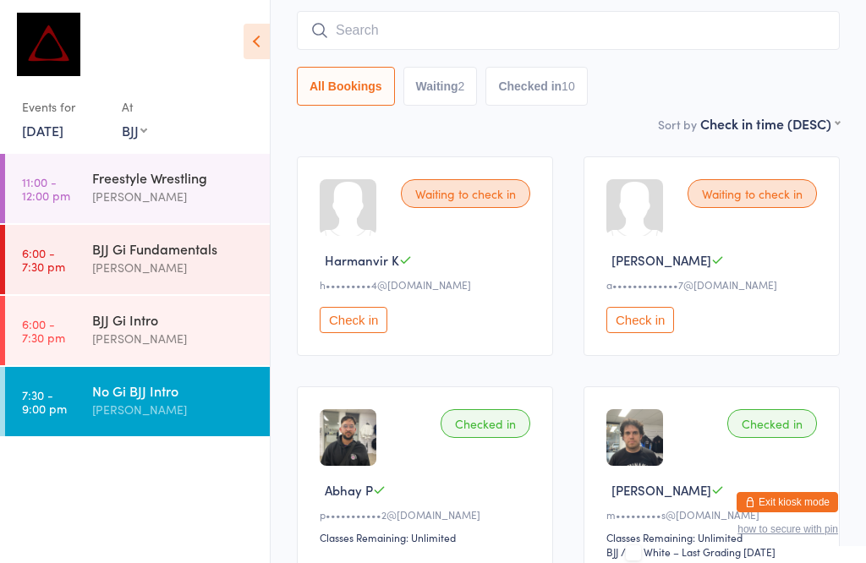
scroll to position [153, 0]
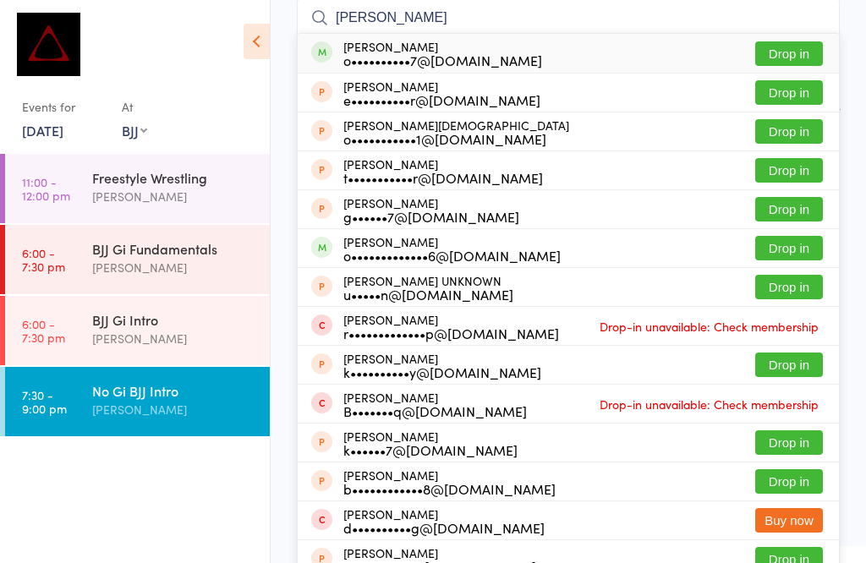
type input "[PERSON_NAME]"
click at [787, 47] on button "Drop in" at bounding box center [789, 53] width 68 height 25
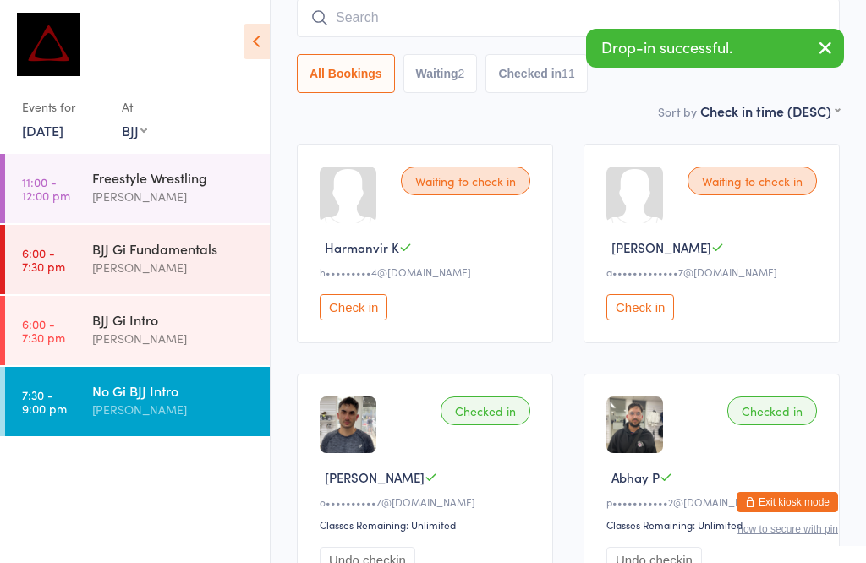
click at [594, 8] on input "search" at bounding box center [568, 17] width 543 height 39
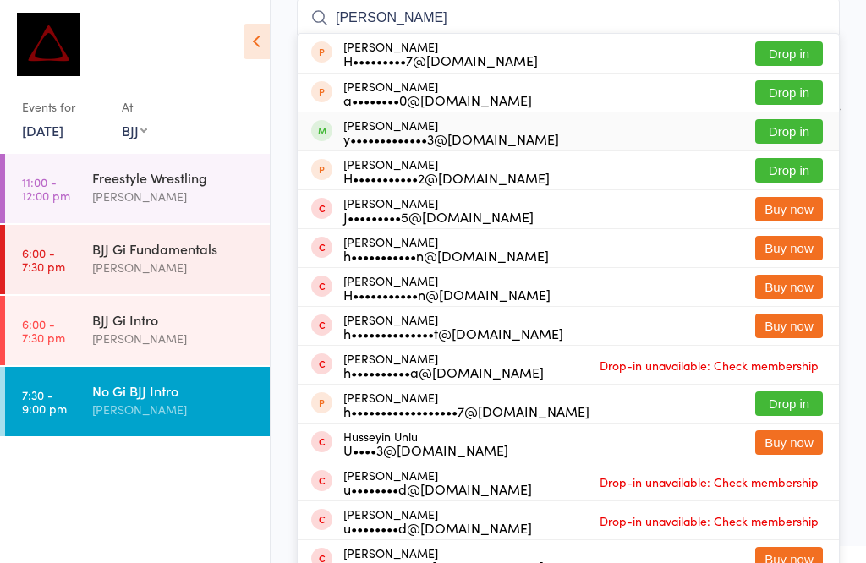
type input "[PERSON_NAME]"
click at [794, 129] on button "Drop in" at bounding box center [789, 131] width 68 height 25
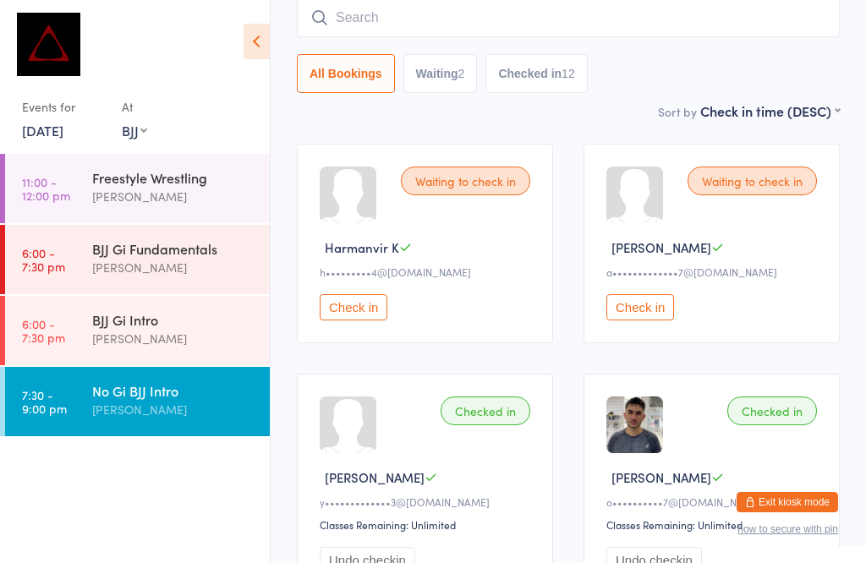
click at [445, 30] on input "search" at bounding box center [568, 17] width 543 height 39
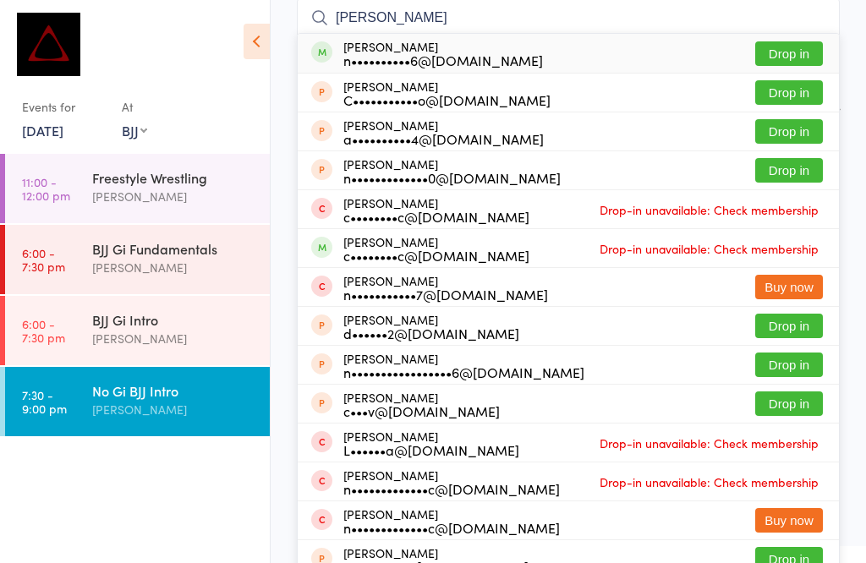
type input "[PERSON_NAME]"
click at [799, 47] on button "Drop in" at bounding box center [789, 53] width 68 height 25
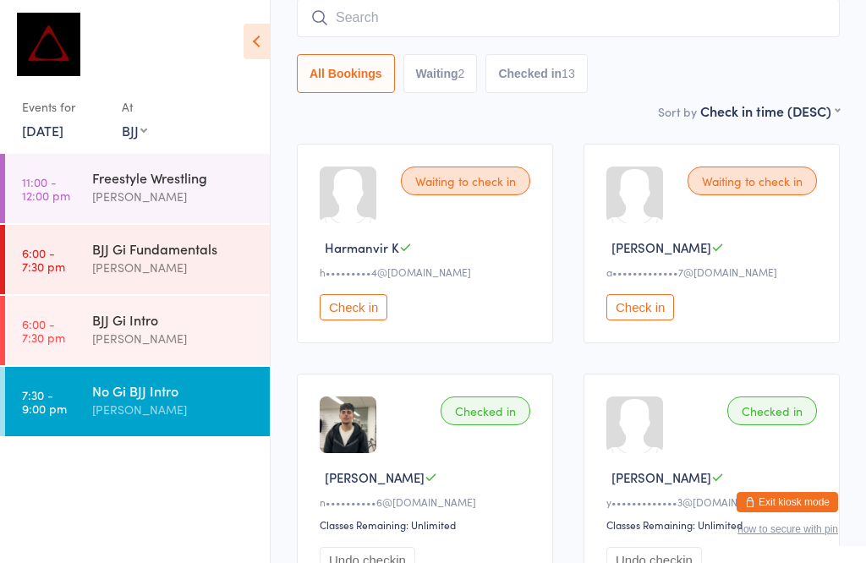
click at [394, 14] on input "search" at bounding box center [568, 17] width 543 height 39
type input "Tip"
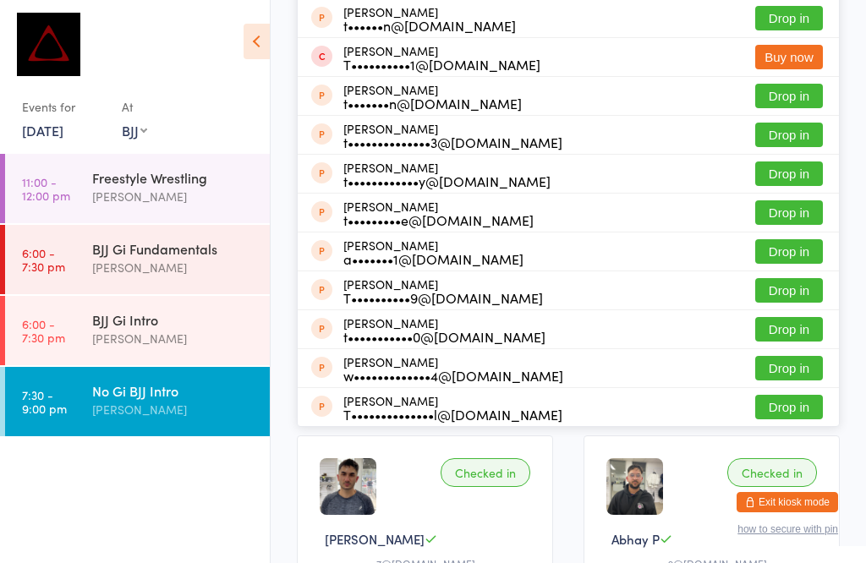
click at [176, 381] on div "No Gi BJJ Intro" at bounding box center [173, 390] width 163 height 19
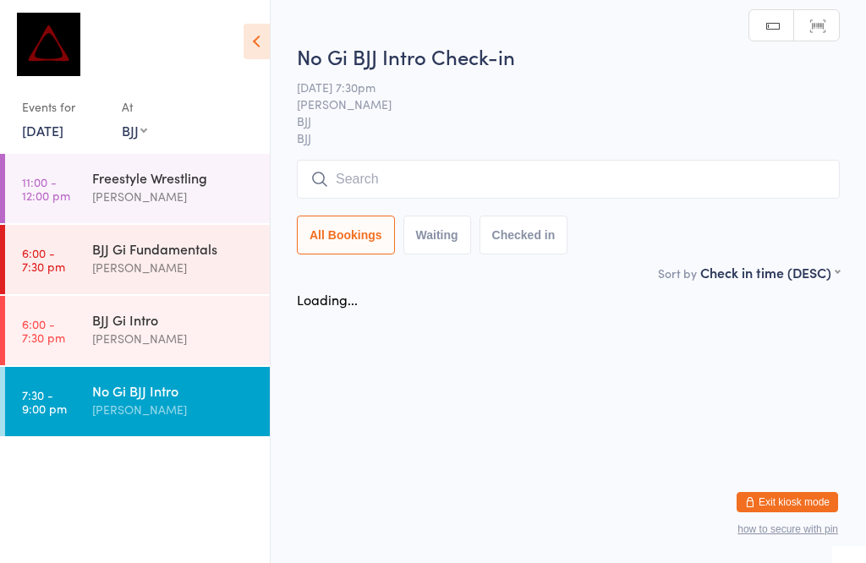
scroll to position [1, 0]
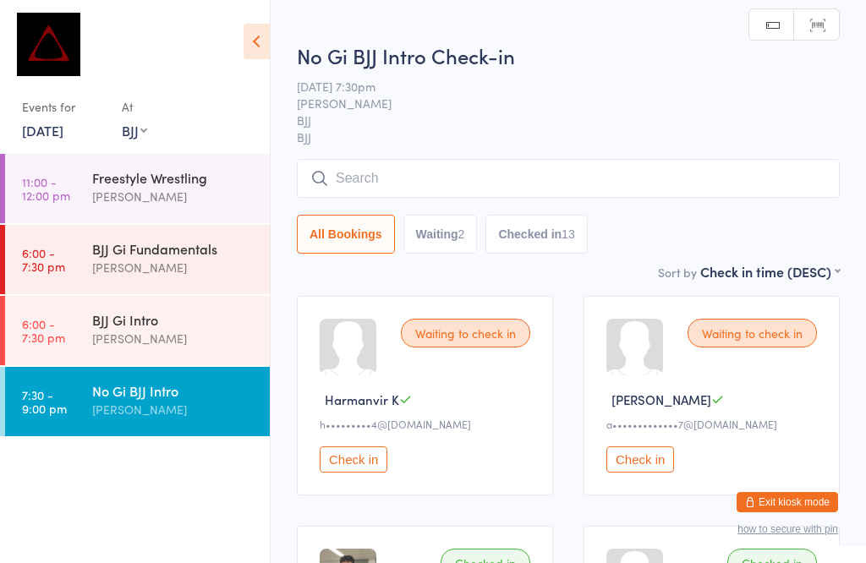
click at [500, 175] on input "search" at bounding box center [568, 178] width 543 height 39
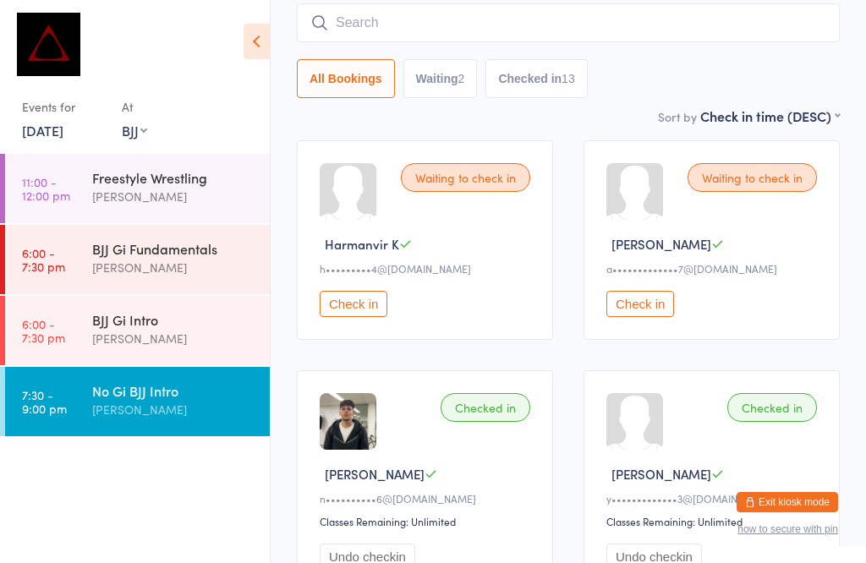
scroll to position [161, 0]
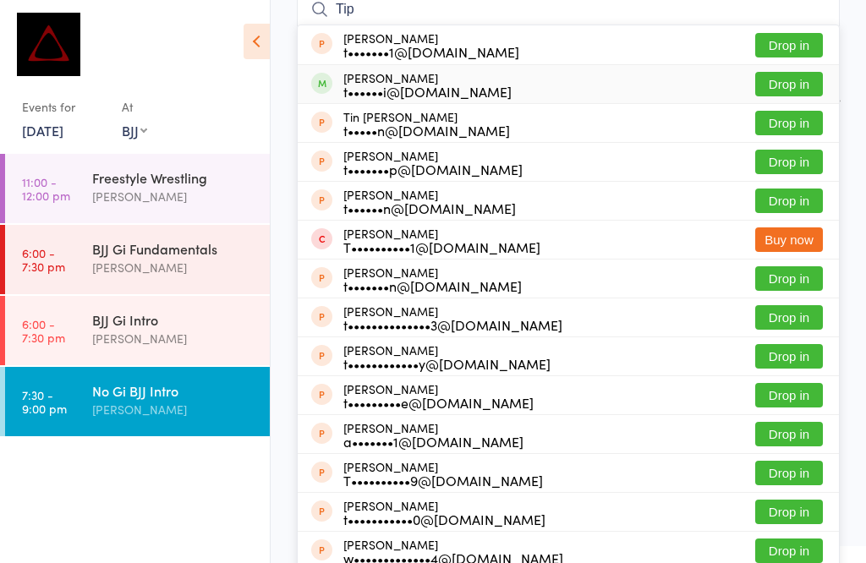
type input "Tip"
click at [796, 76] on button "Drop in" at bounding box center [789, 84] width 68 height 25
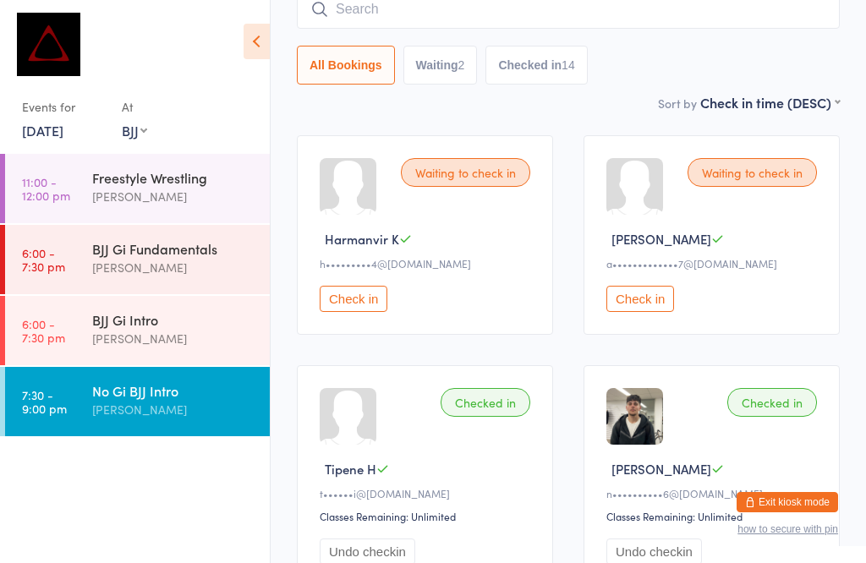
click at [192, 416] on div "[PERSON_NAME]" at bounding box center [173, 409] width 163 height 19
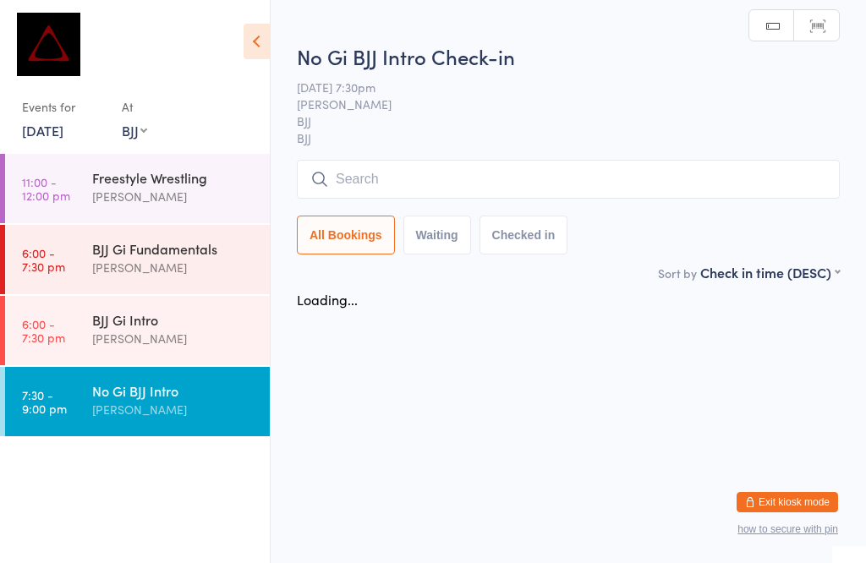
scroll to position [1, 0]
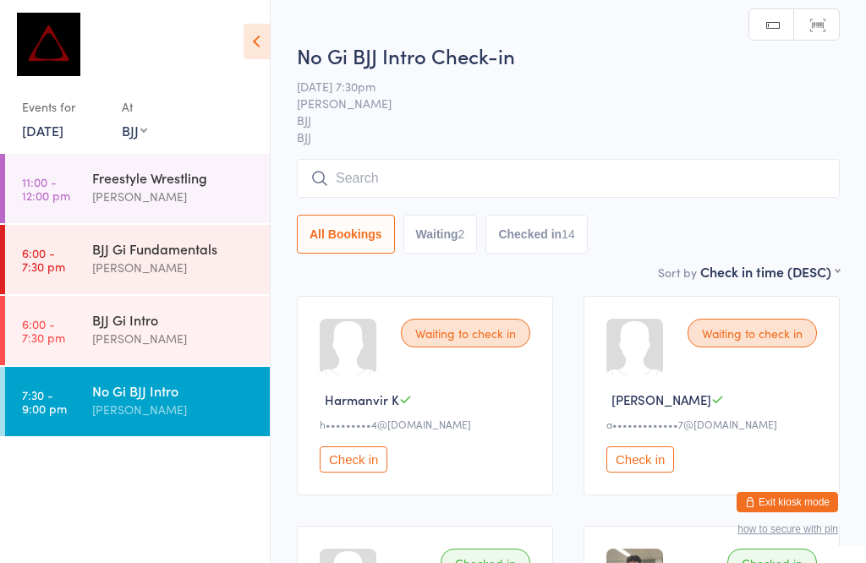
click at [453, 178] on input "search" at bounding box center [568, 178] width 543 height 39
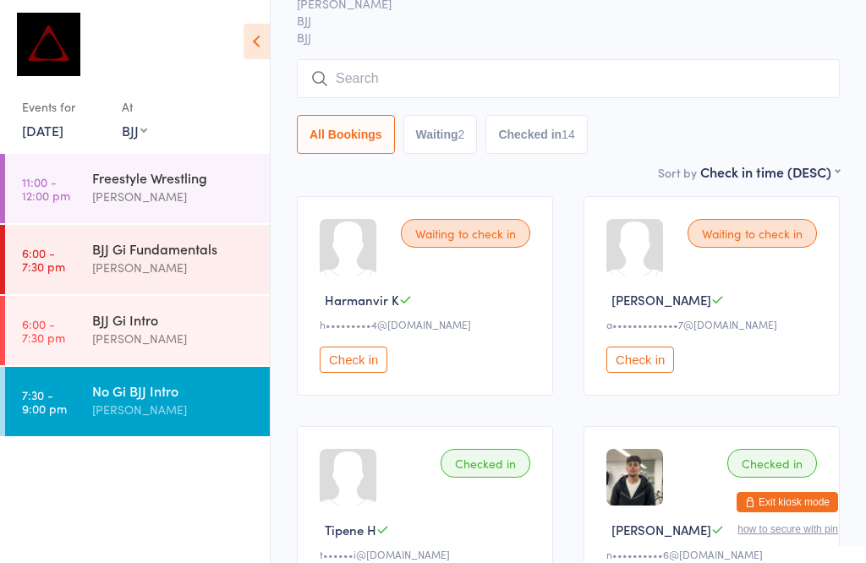
scroll to position [161, 0]
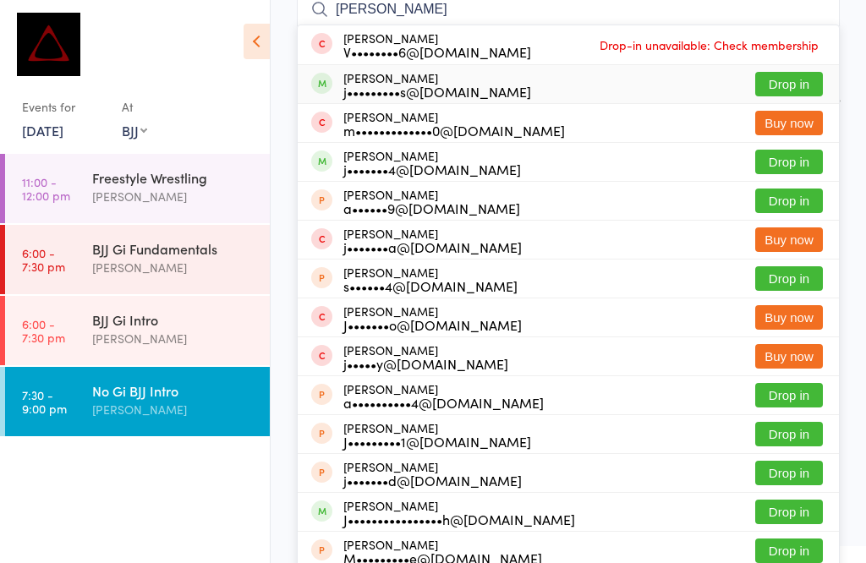
type input "[PERSON_NAME]"
click at [796, 83] on button "Drop in" at bounding box center [789, 84] width 68 height 25
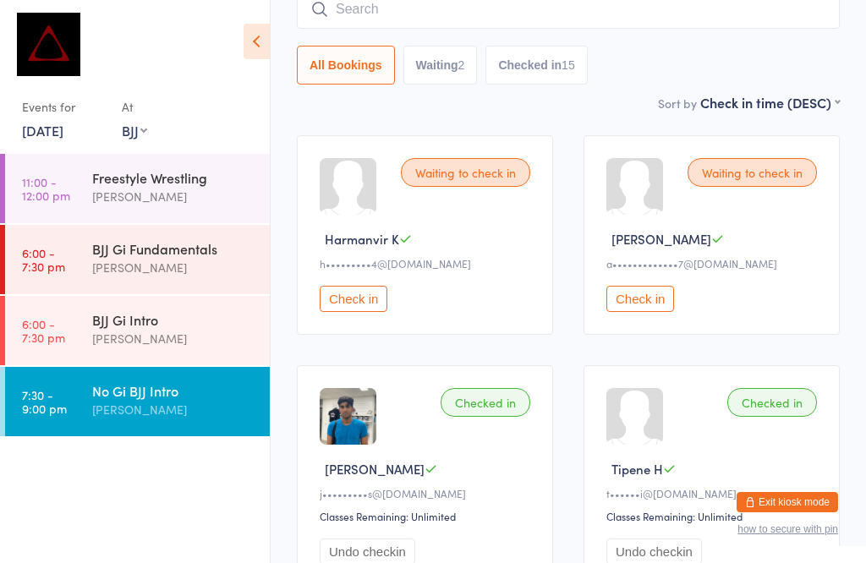
scroll to position [162, 0]
click at [517, 8] on input "search" at bounding box center [568, 8] width 543 height 39
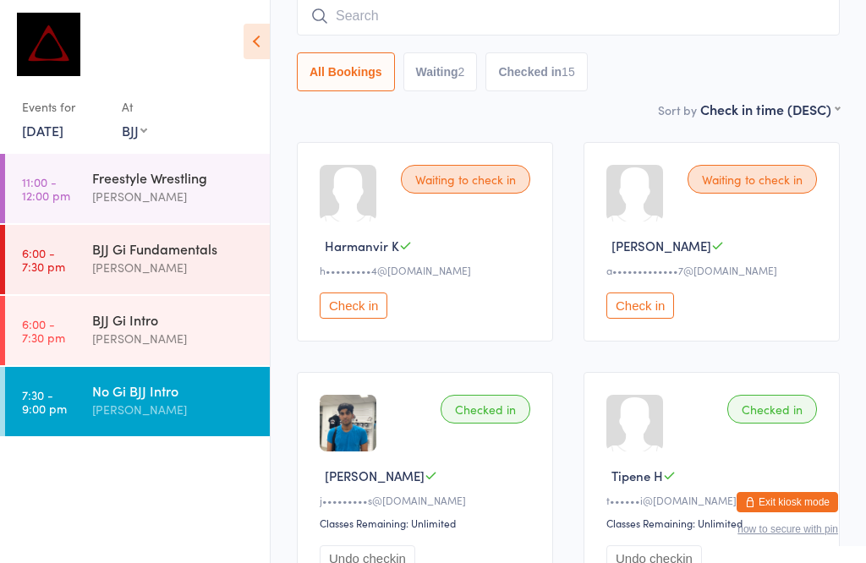
scroll to position [153, 0]
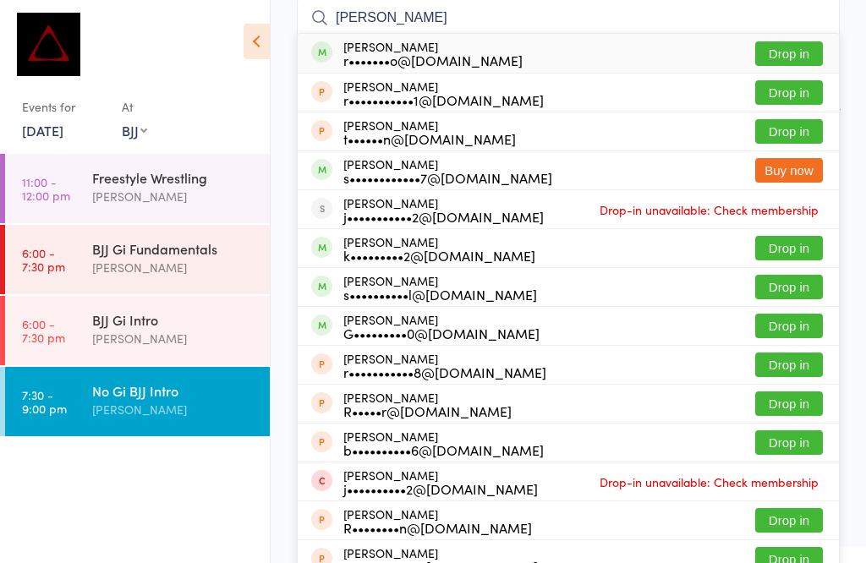
type input "[PERSON_NAME]"
click at [796, 50] on button "Drop in" at bounding box center [789, 53] width 68 height 25
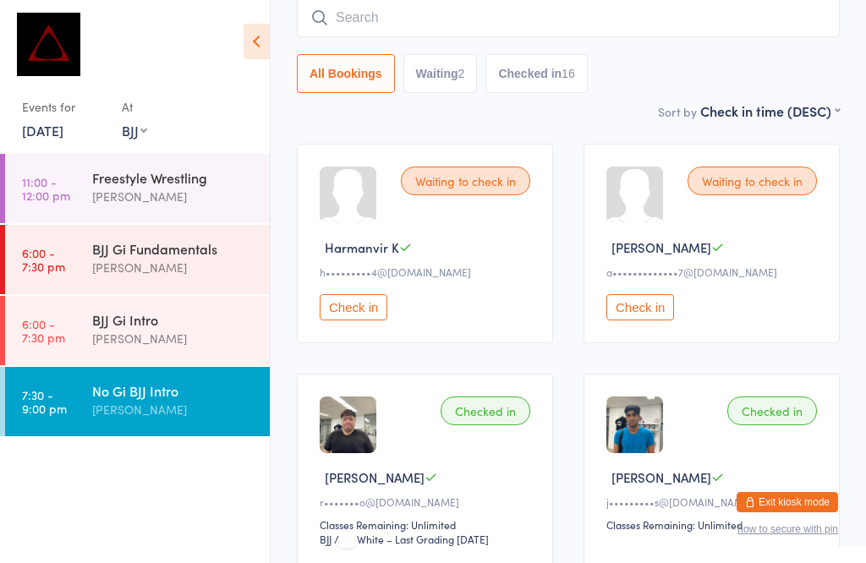
click at [183, 411] on div "[PERSON_NAME]" at bounding box center [173, 409] width 163 height 19
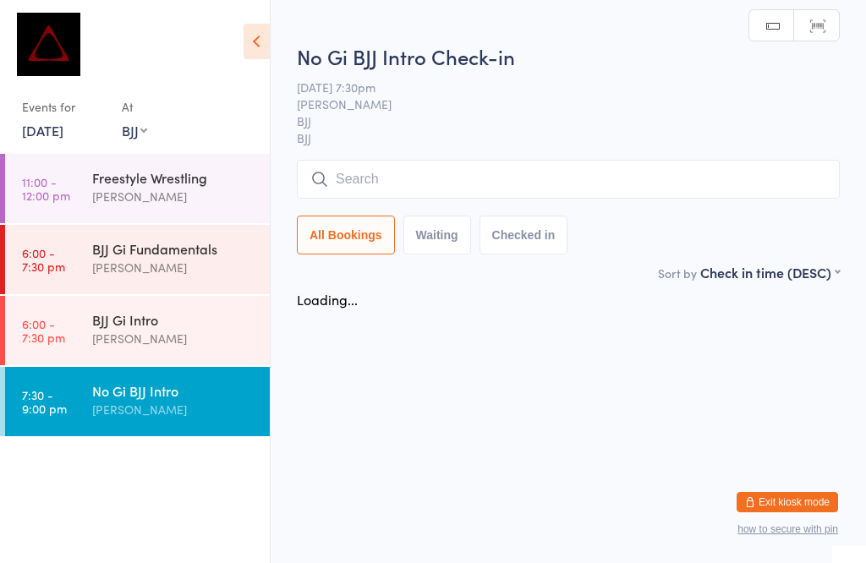
scroll to position [1, 0]
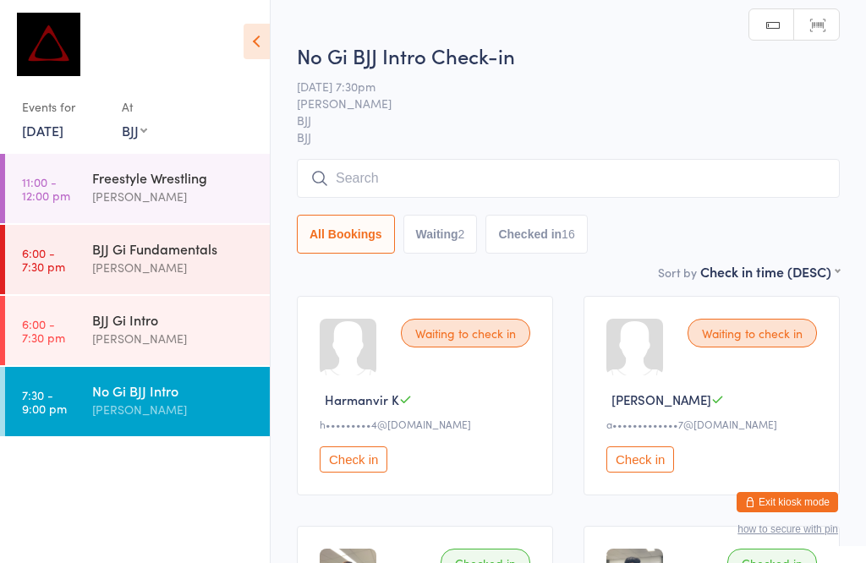
click at [432, 180] on input "search" at bounding box center [568, 178] width 543 height 39
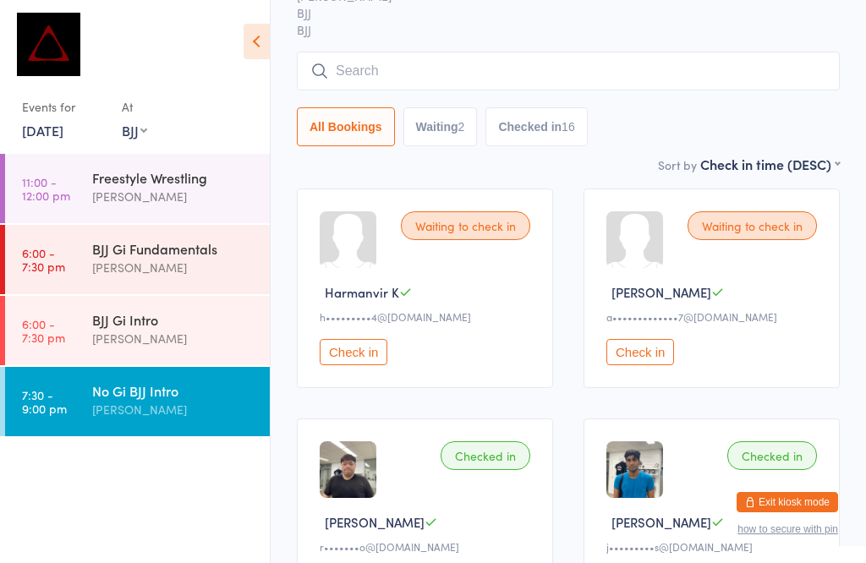
scroll to position [161, 0]
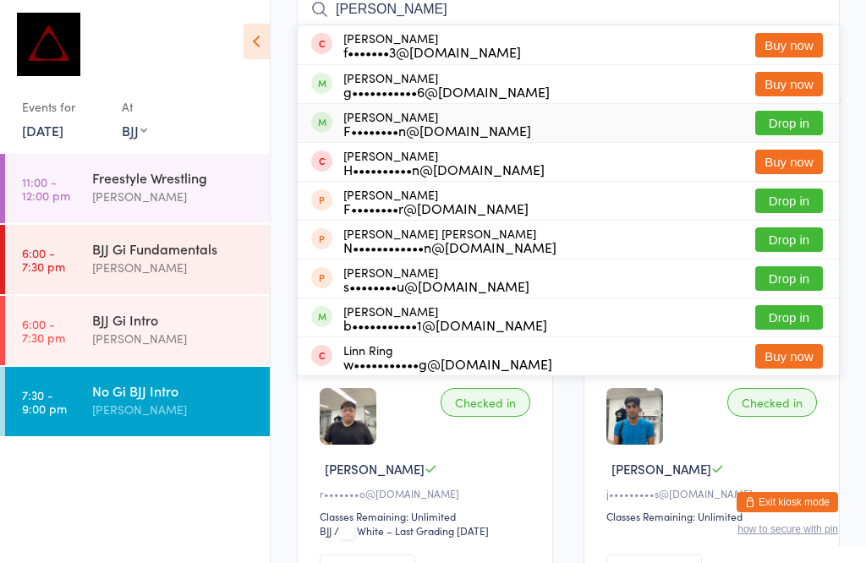
type input "[PERSON_NAME]"
click at [475, 118] on div "[PERSON_NAME] F••••••••n@[DOMAIN_NAME]" at bounding box center [437, 123] width 188 height 27
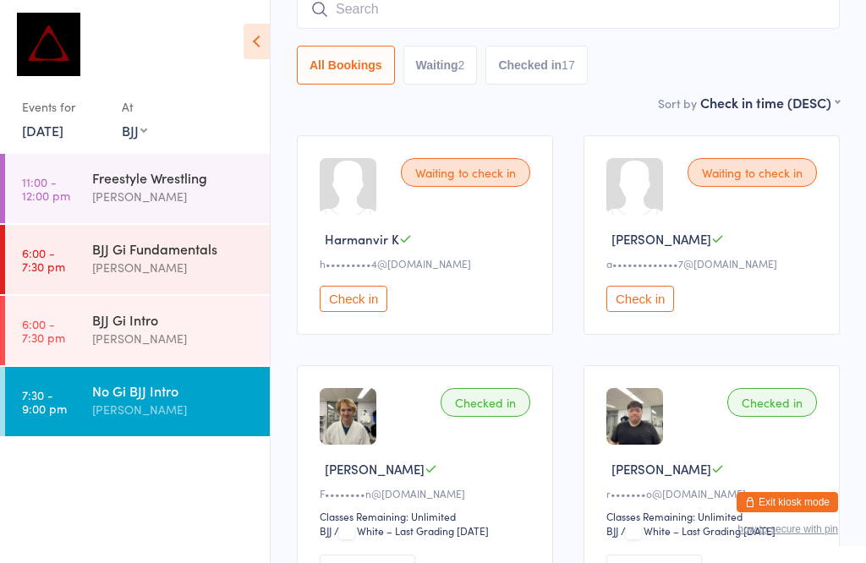
click at [178, 390] on div "No Gi BJJ Intro" at bounding box center [173, 390] width 163 height 19
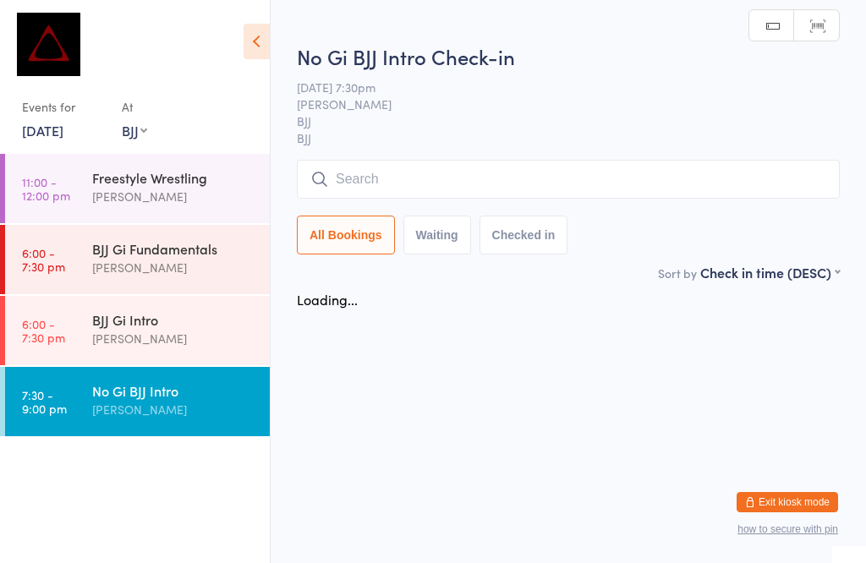
scroll to position [1, 0]
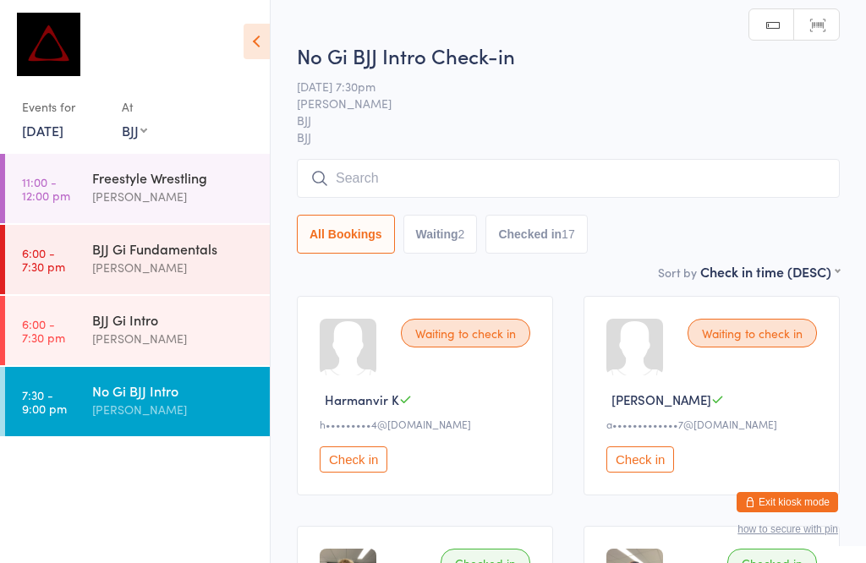
click at [448, 188] on input "search" at bounding box center [568, 178] width 543 height 39
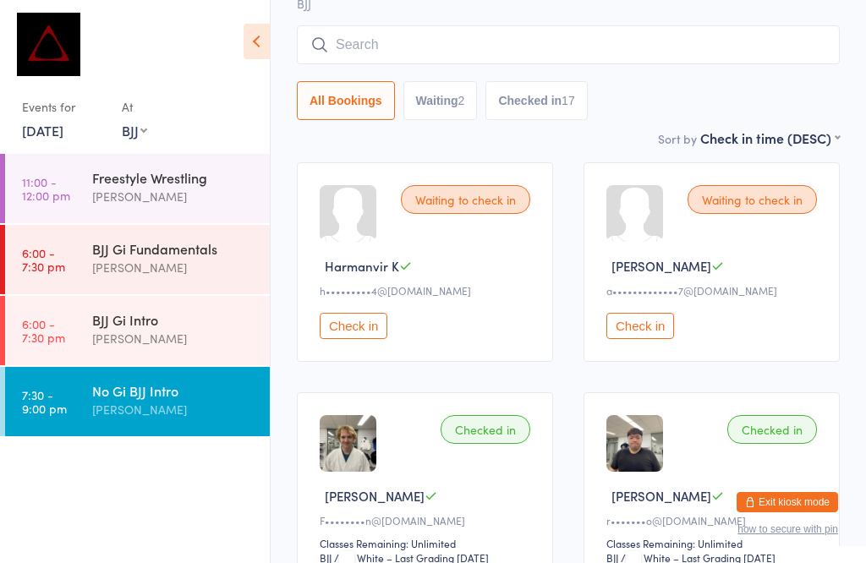
scroll to position [161, 0]
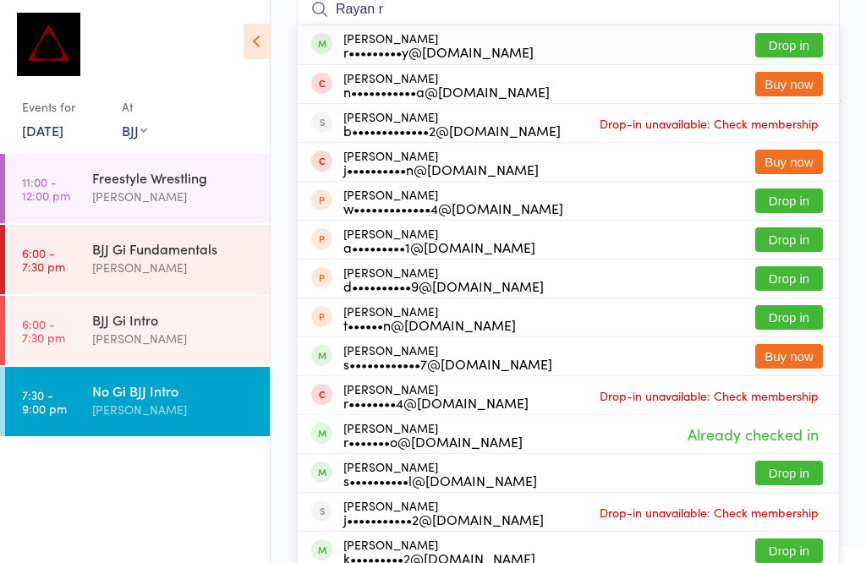
type input "Rayan r"
click at [796, 40] on button "Drop in" at bounding box center [789, 45] width 68 height 25
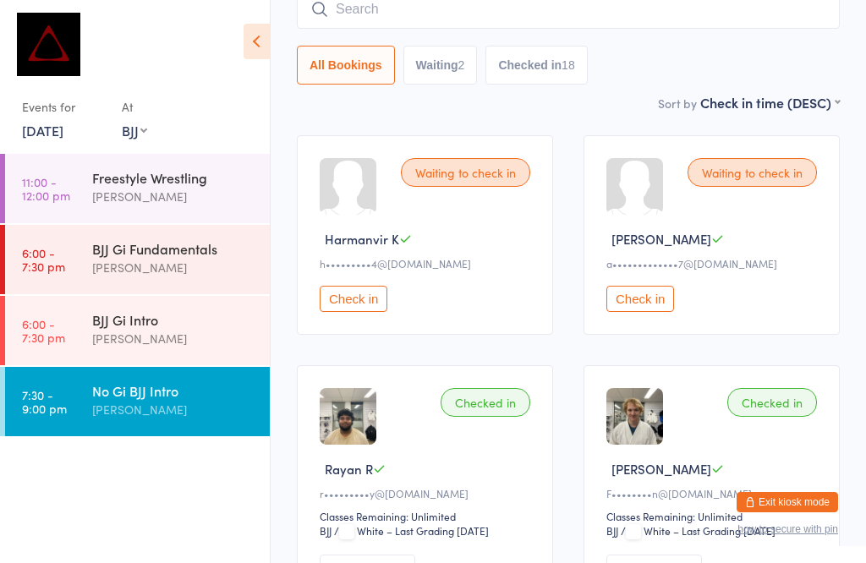
click at [424, 16] on input "search" at bounding box center [568, 9] width 543 height 39
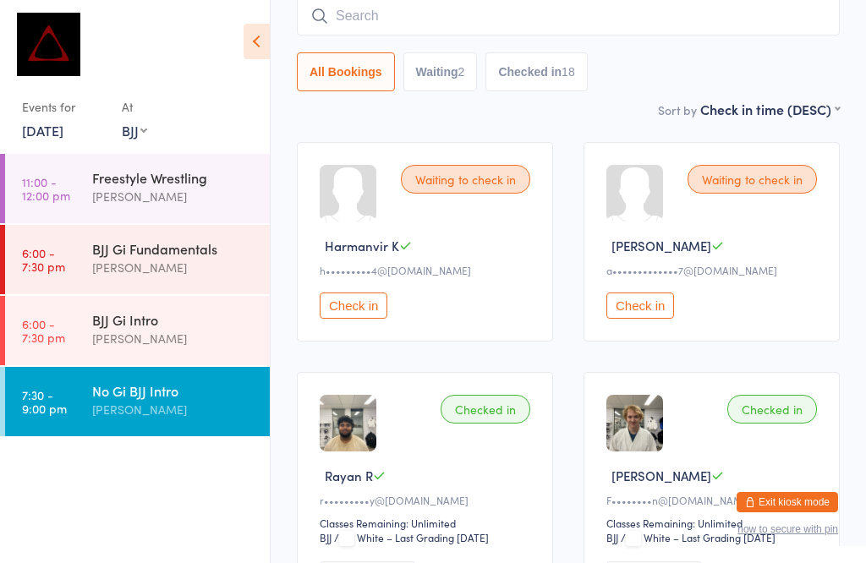
scroll to position [153, 0]
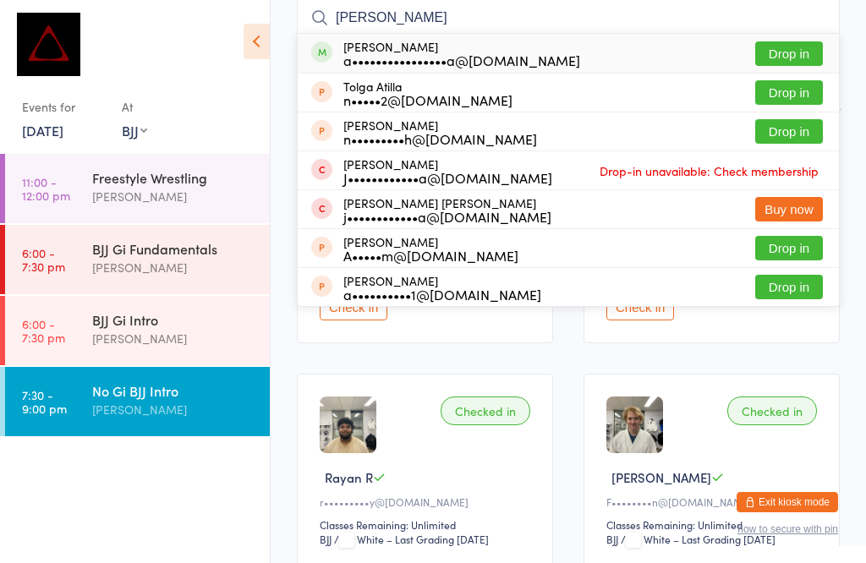
type input "[PERSON_NAME]"
click at [809, 51] on button "Drop in" at bounding box center [789, 53] width 68 height 25
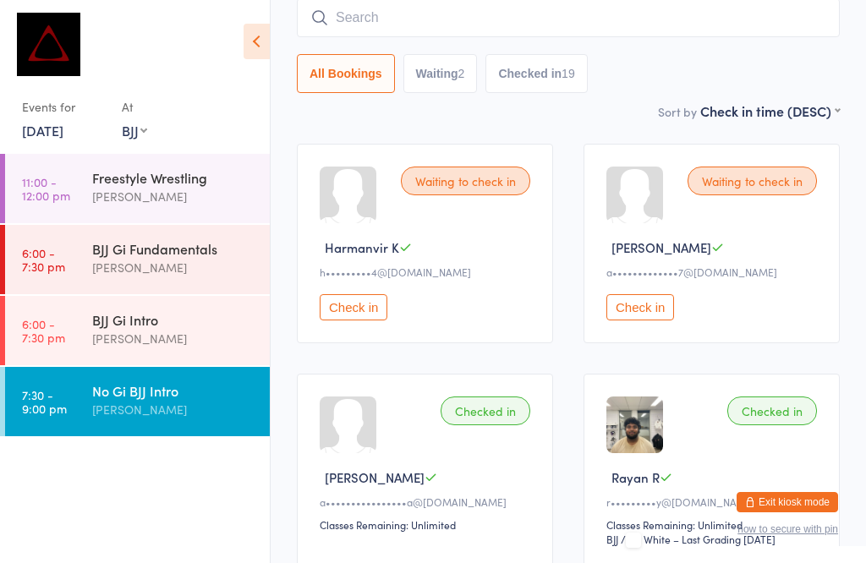
click at [85, 260] on link "6:00 - 7:30 pm BJJ Gi Fundamentals [PERSON_NAME]" at bounding box center [137, 259] width 265 height 69
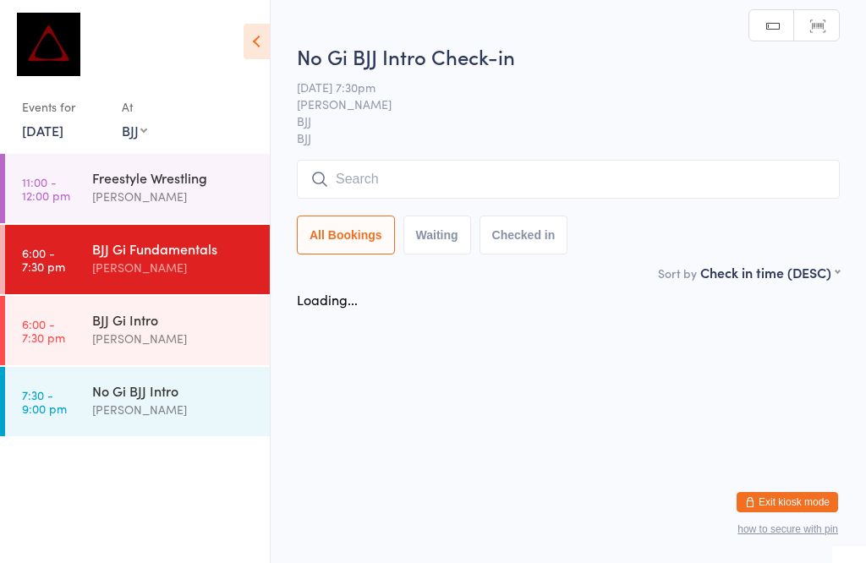
scroll to position [1, 0]
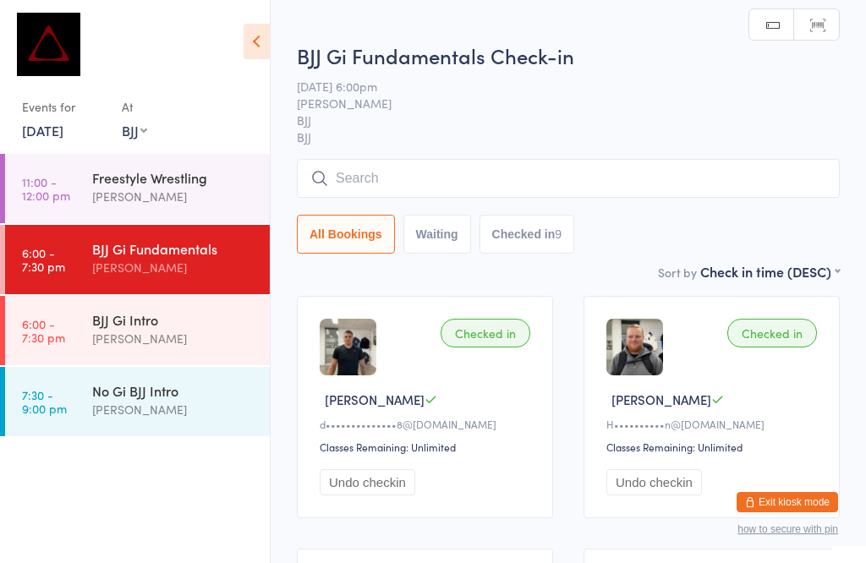
click at [375, 196] on input "search" at bounding box center [568, 178] width 543 height 39
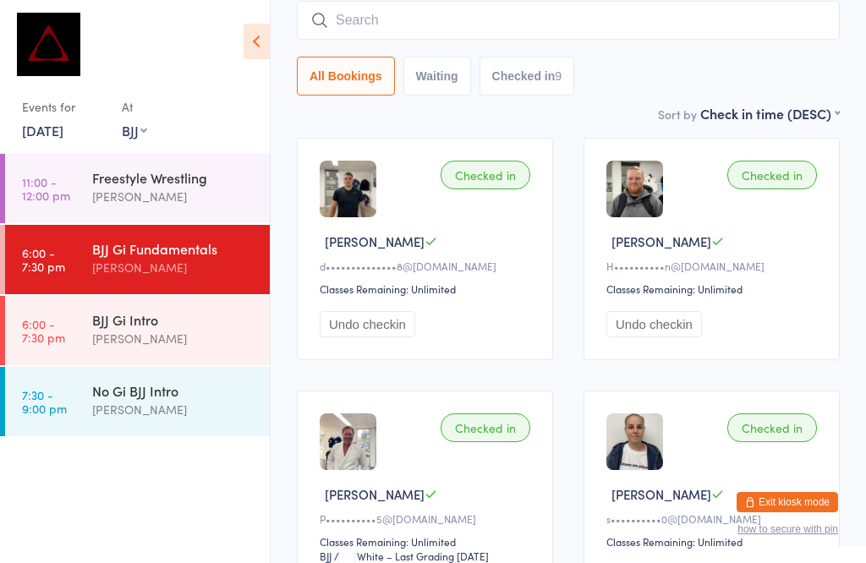
scroll to position [161, 0]
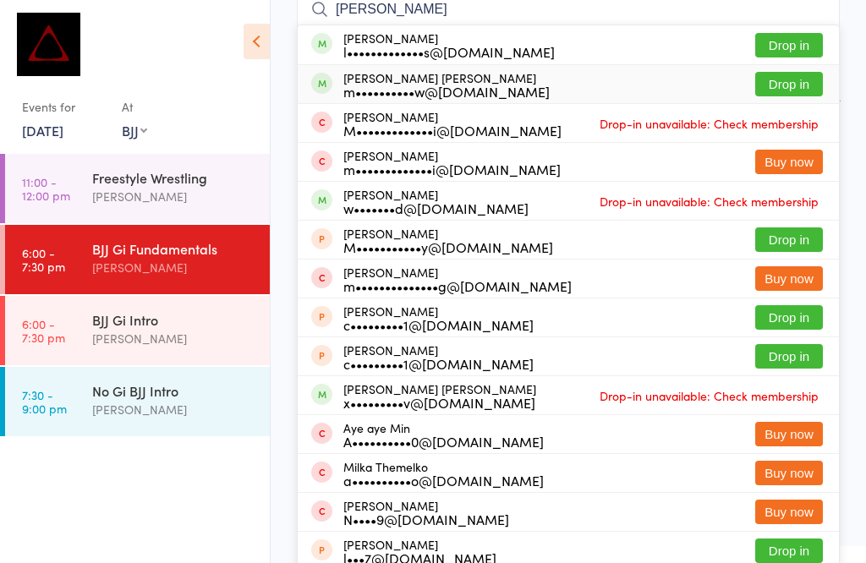
type input "[PERSON_NAME]"
click at [767, 91] on button "Drop in" at bounding box center [789, 84] width 68 height 25
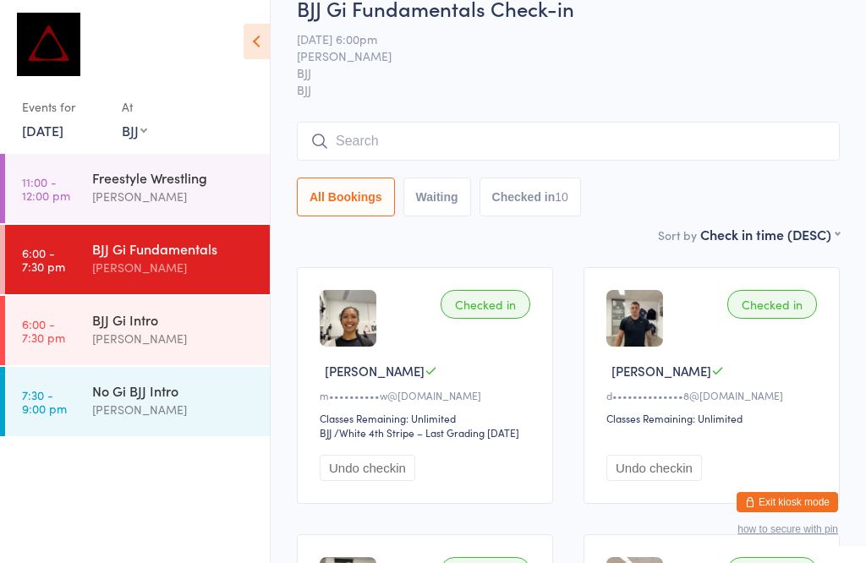
click at [507, 142] on input "search" at bounding box center [568, 141] width 543 height 39
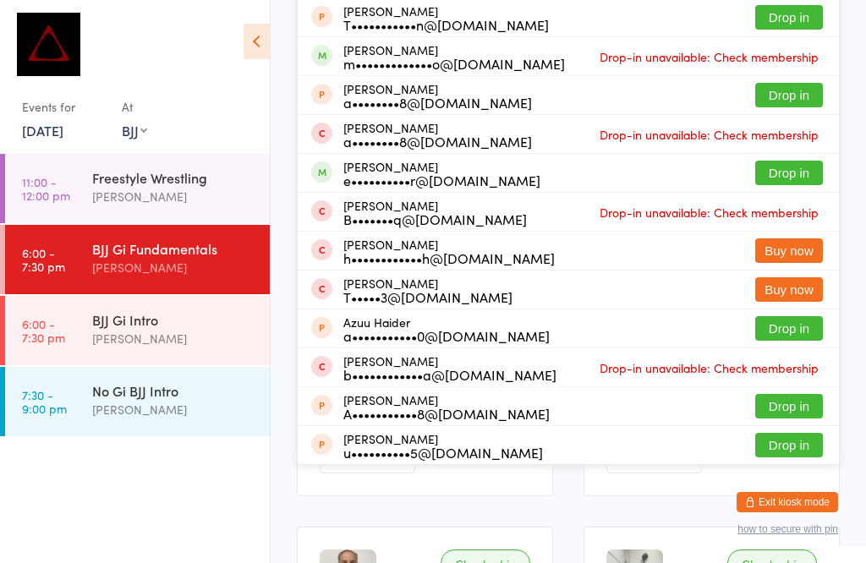
scroll to position [320, 0]
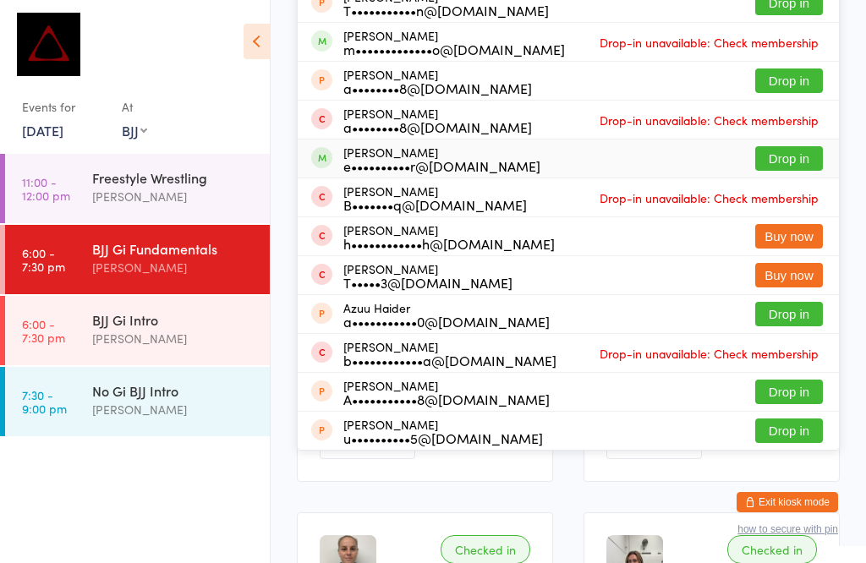
type input "Aide"
click at [783, 160] on button "Drop in" at bounding box center [789, 158] width 68 height 25
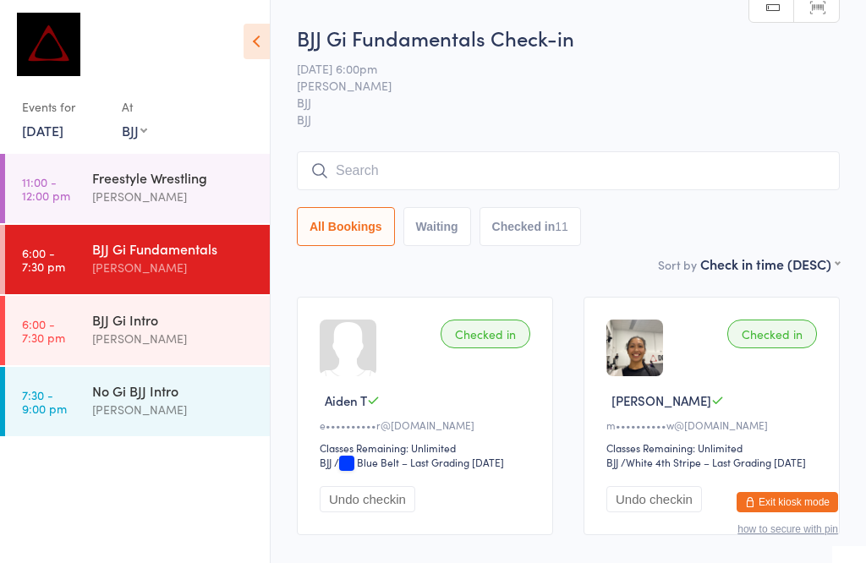
scroll to position [0, 0]
click at [427, 164] on input "search" at bounding box center [568, 170] width 543 height 39
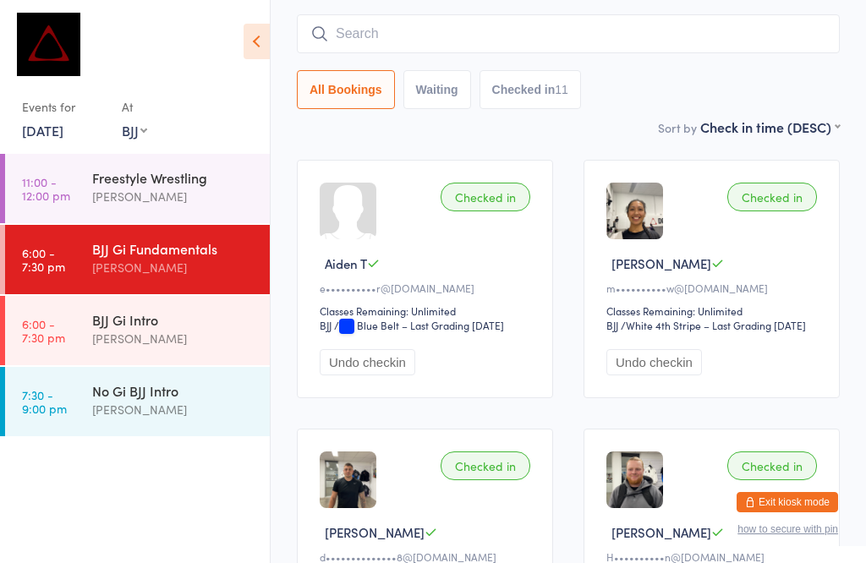
scroll to position [153, 0]
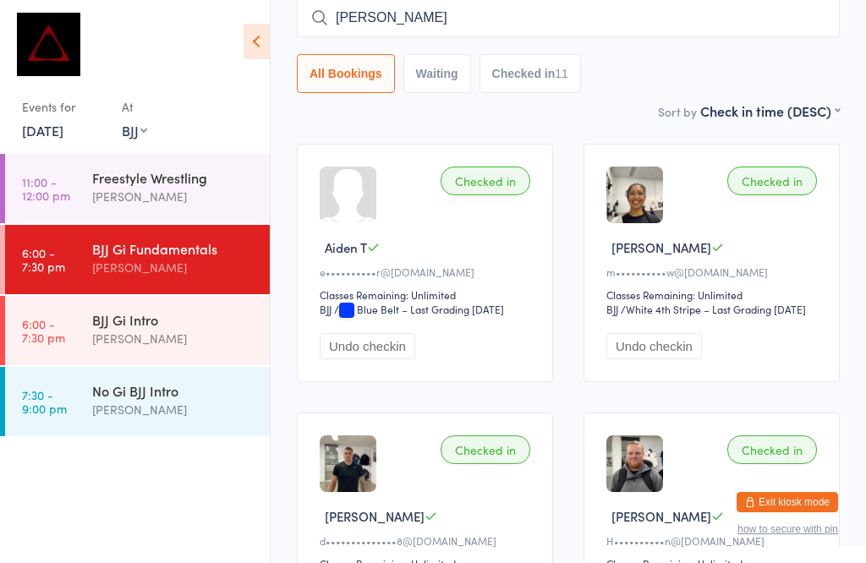
click at [752, 16] on input "[PERSON_NAME]" at bounding box center [568, 17] width 543 height 39
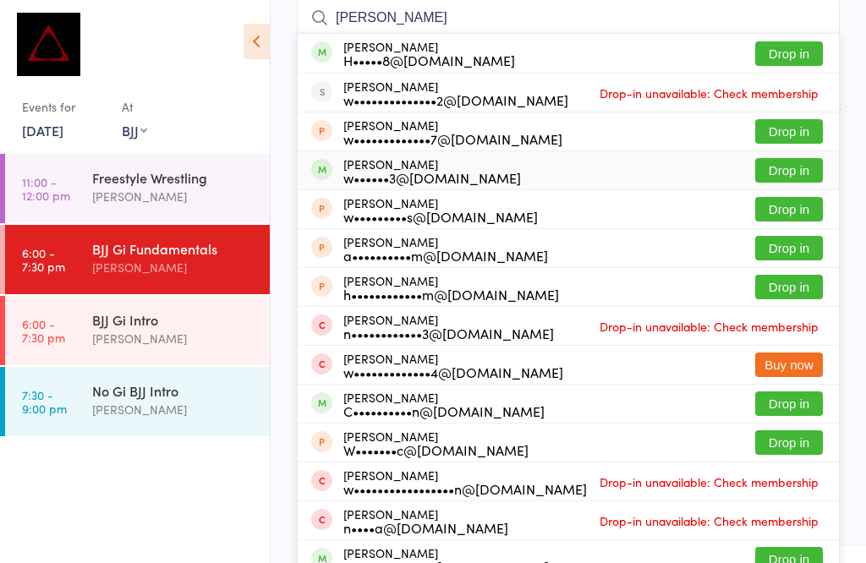
type input "[PERSON_NAME]"
click at [789, 168] on button "Drop in" at bounding box center [789, 170] width 68 height 25
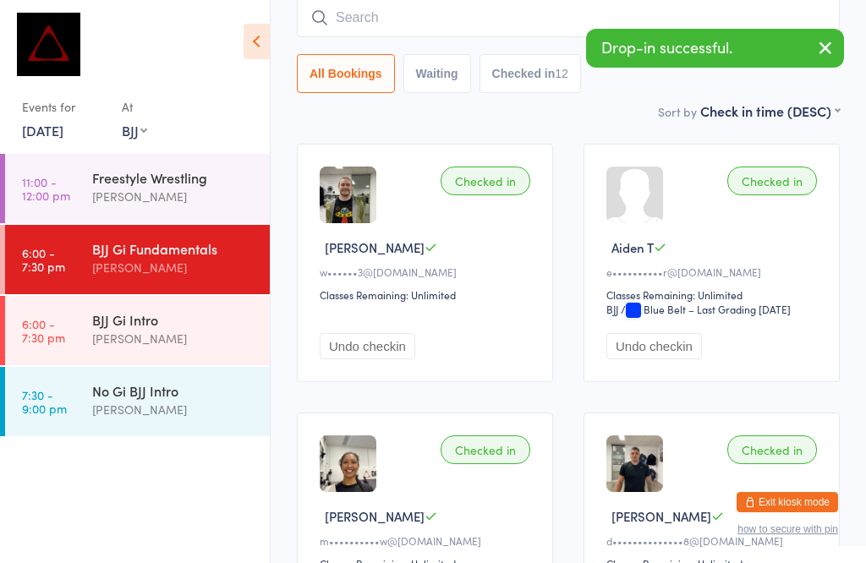
click at [95, 422] on div "No Gi BJJ Intro [PERSON_NAME]" at bounding box center [181, 400] width 178 height 67
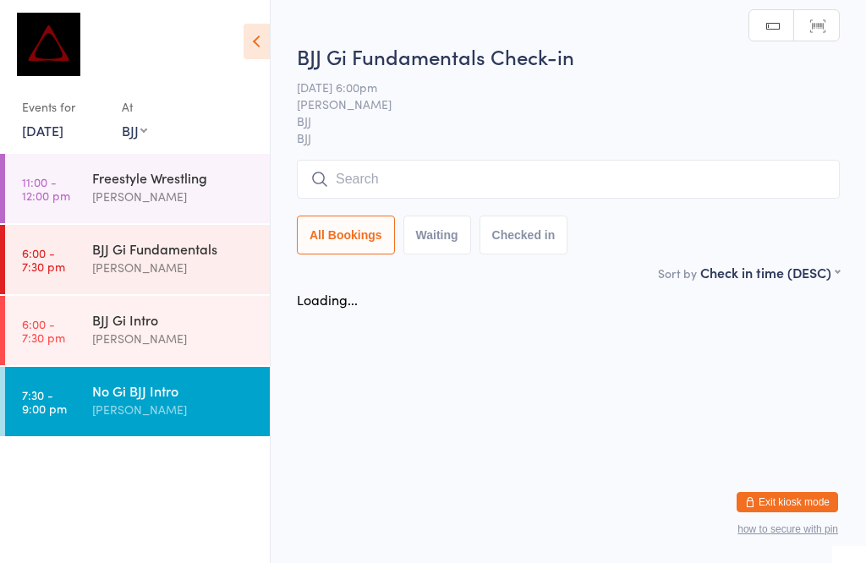
scroll to position [1, 0]
click at [402, 189] on input "search" at bounding box center [568, 179] width 543 height 39
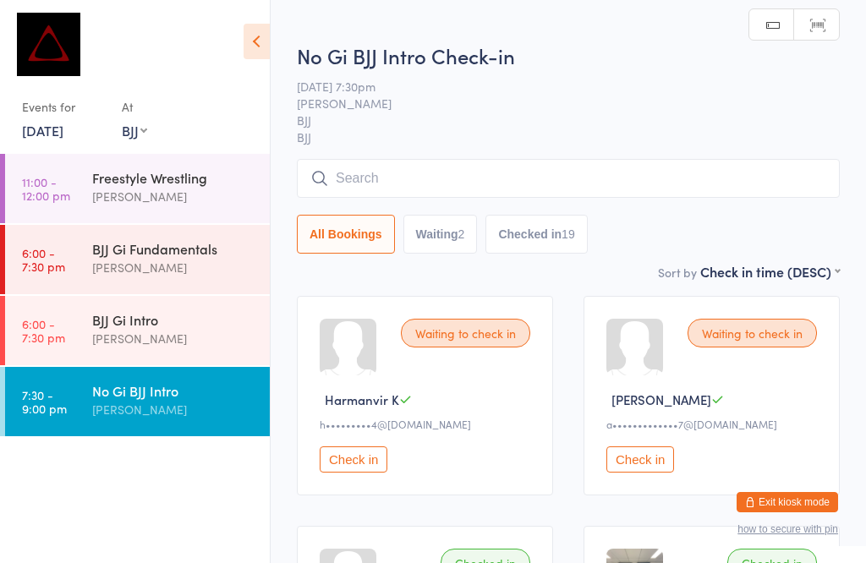
scroll to position [161, 0]
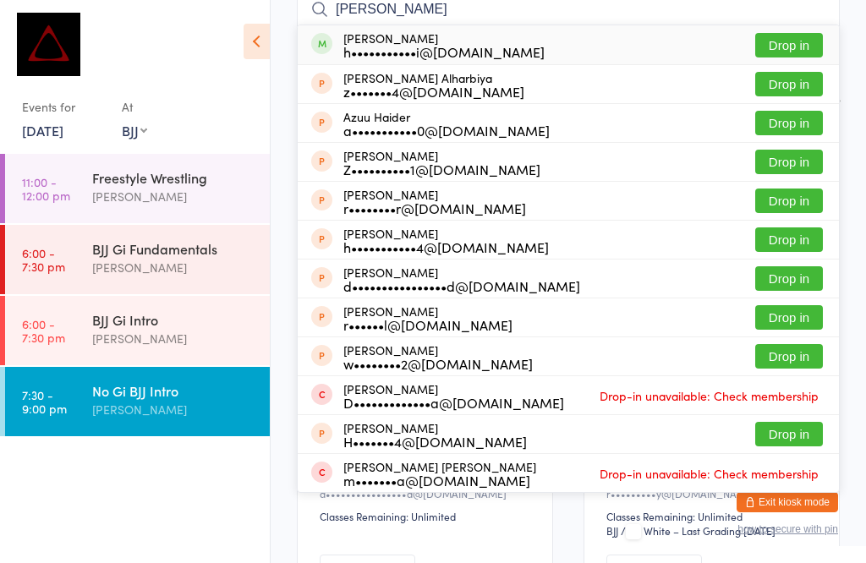
type input "[PERSON_NAME]"
click at [801, 49] on button "Drop in" at bounding box center [789, 45] width 68 height 25
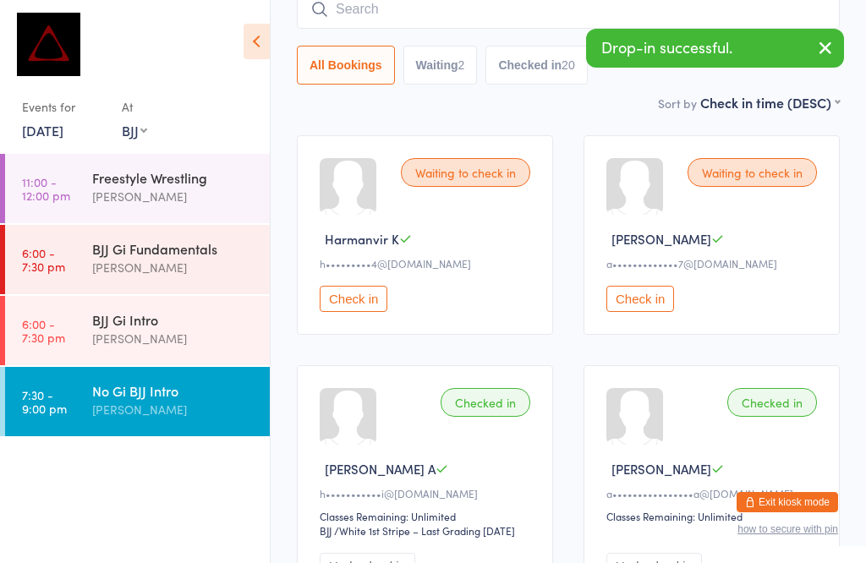
click at [388, 10] on input "search" at bounding box center [568, 9] width 543 height 39
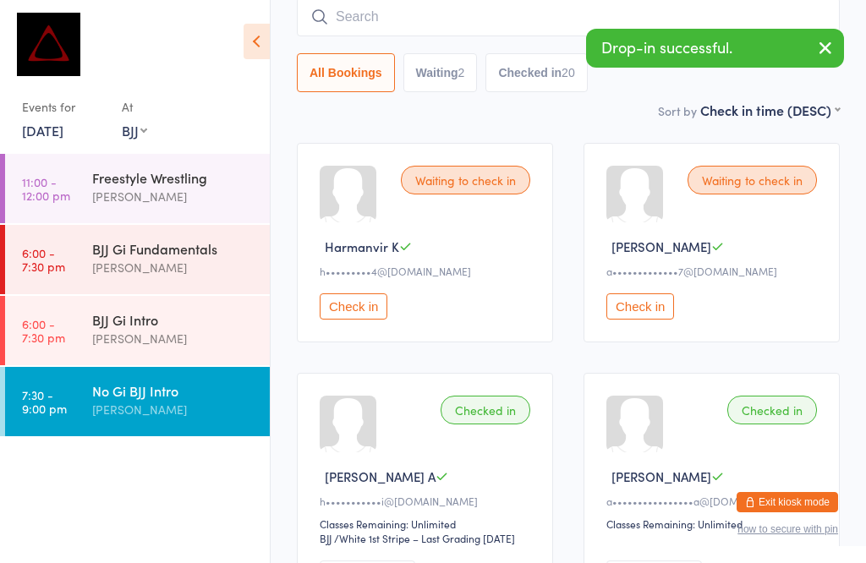
scroll to position [153, 0]
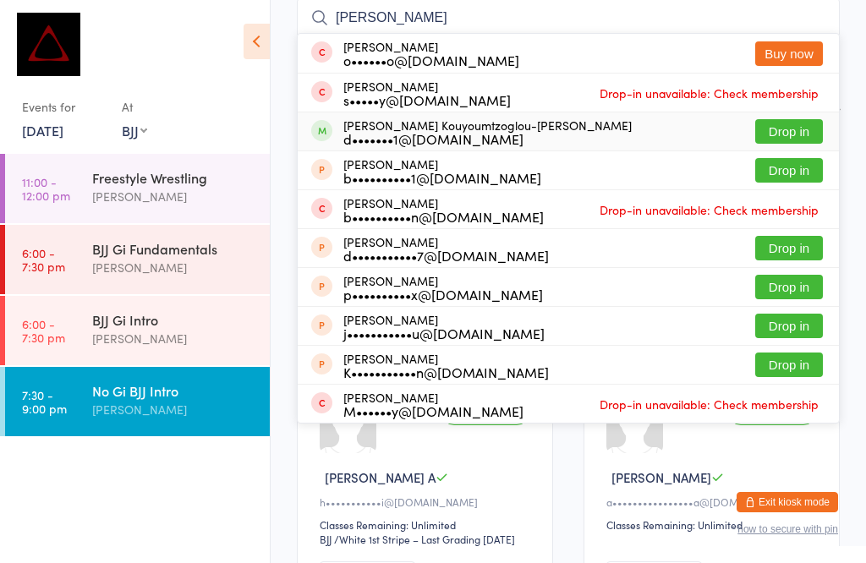
type input "[PERSON_NAME]"
click at [768, 123] on button "Drop in" at bounding box center [789, 131] width 68 height 25
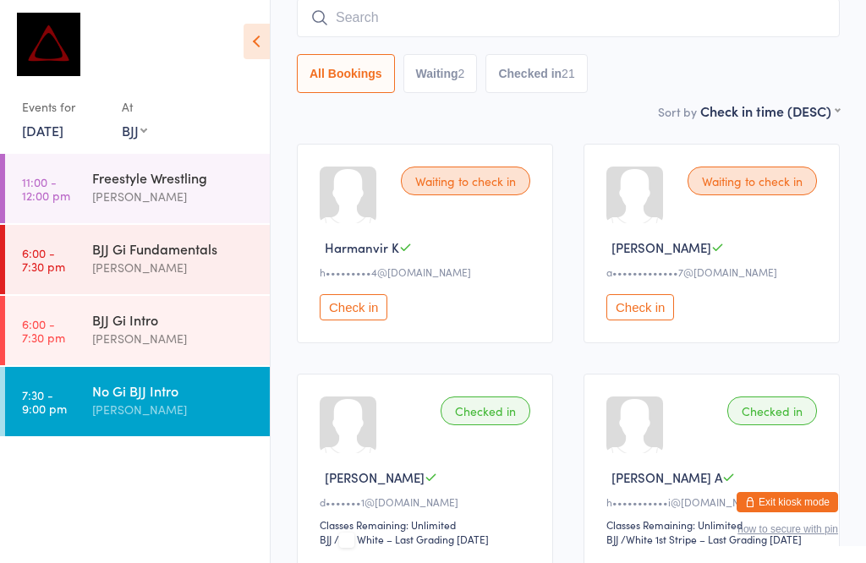
click at [110, 404] on div "[PERSON_NAME]" at bounding box center [173, 409] width 163 height 19
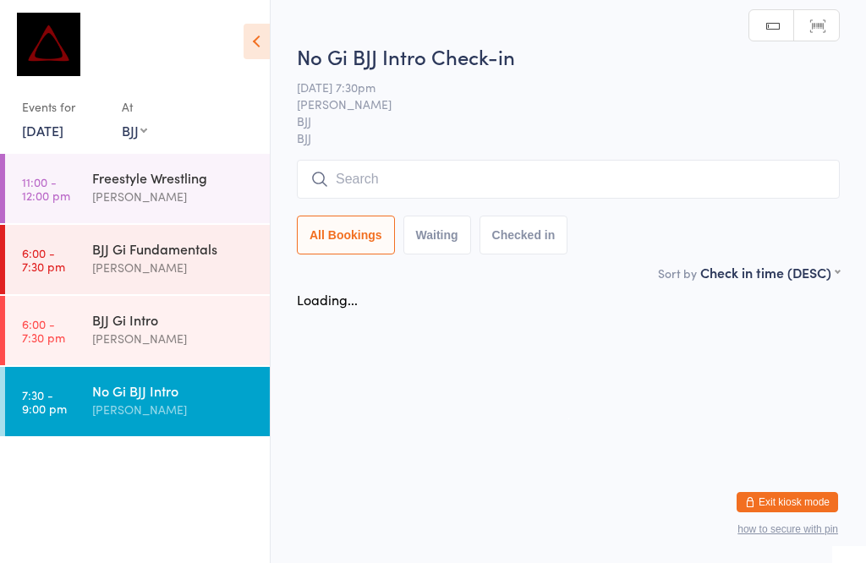
scroll to position [1, 0]
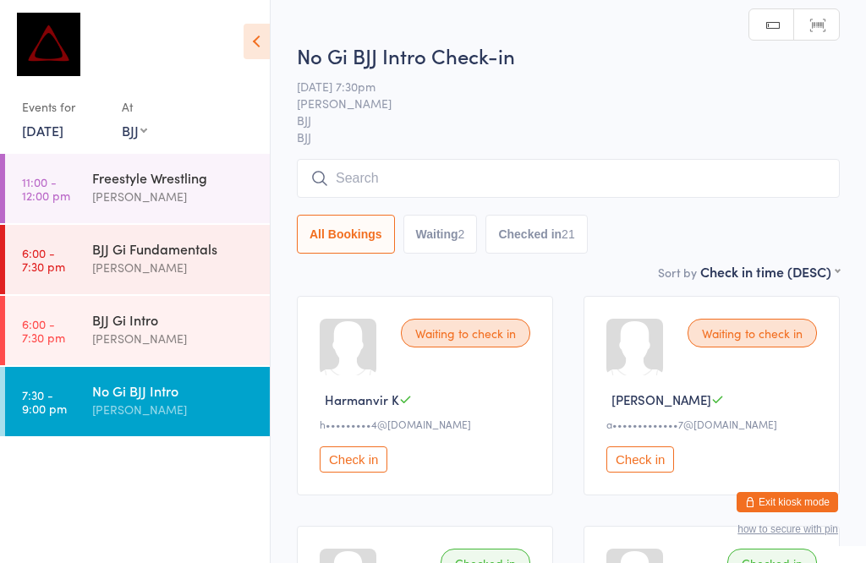
click at [451, 179] on input "search" at bounding box center [568, 178] width 543 height 39
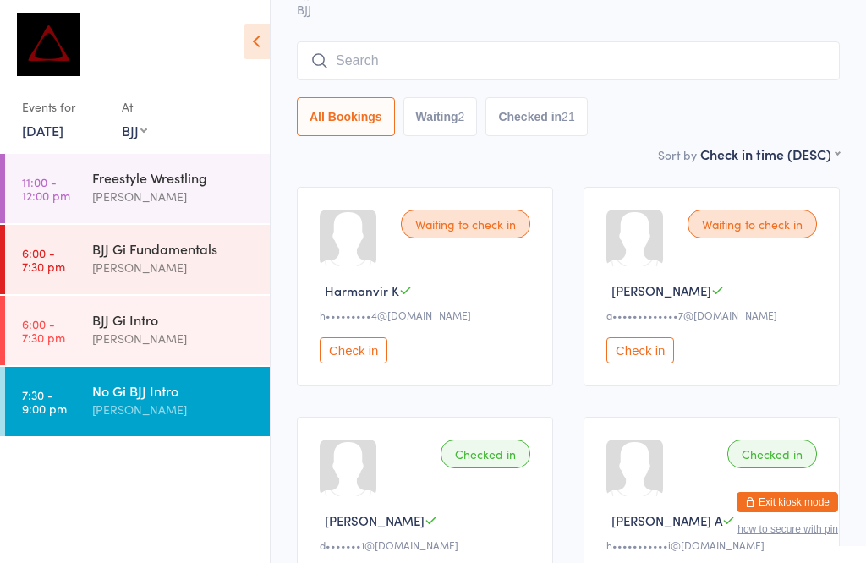
scroll to position [161, 0]
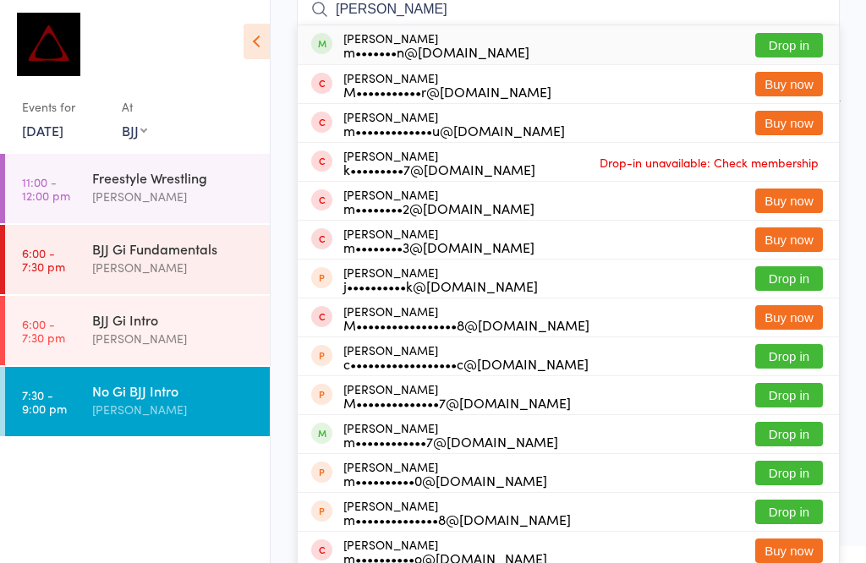
type input "[PERSON_NAME]"
click at [783, 49] on button "Drop in" at bounding box center [789, 45] width 68 height 25
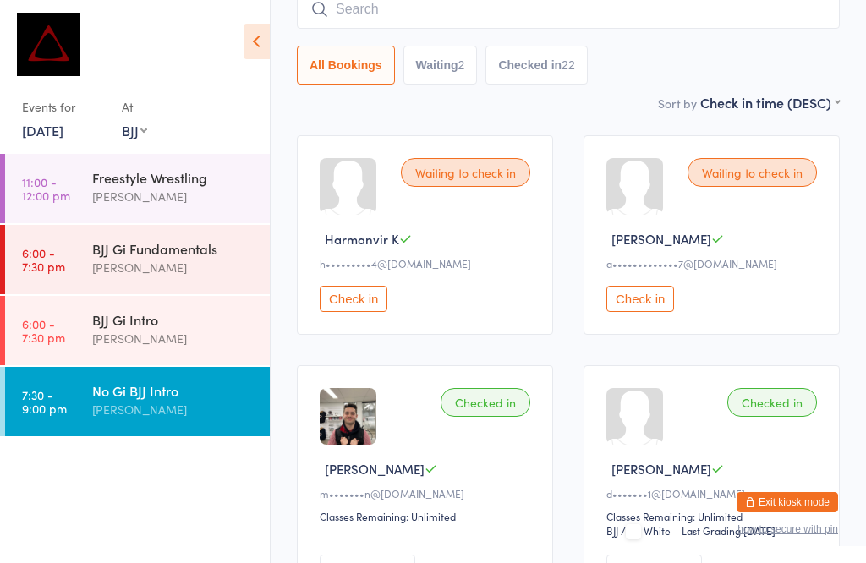
click at [407, 17] on input "search" at bounding box center [568, 9] width 543 height 39
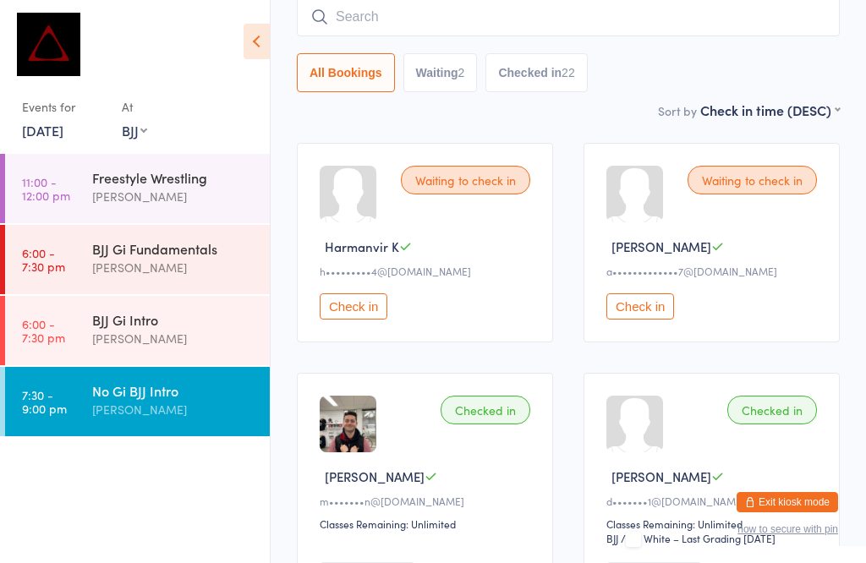
scroll to position [153, 0]
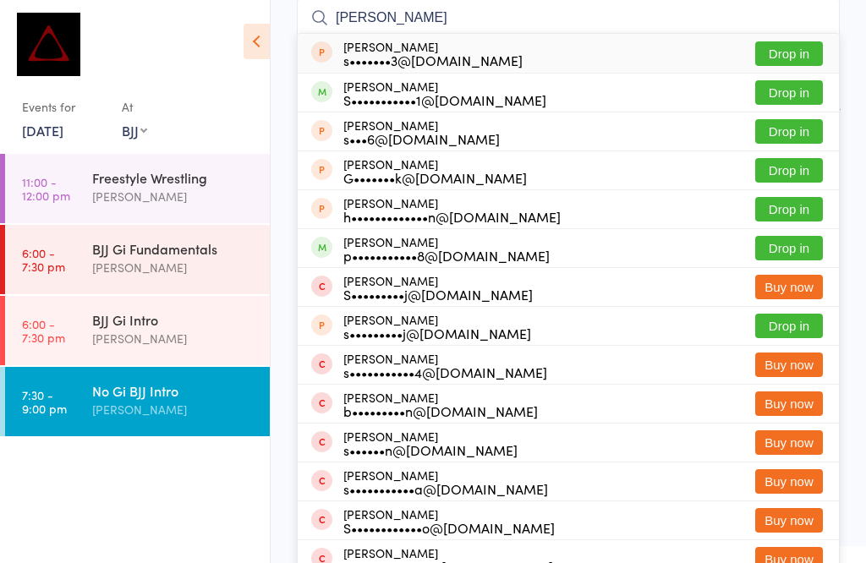
type input "[PERSON_NAME]"
click at [807, 89] on button "Drop in" at bounding box center [789, 92] width 68 height 25
